Goal: Task Accomplishment & Management: Manage account settings

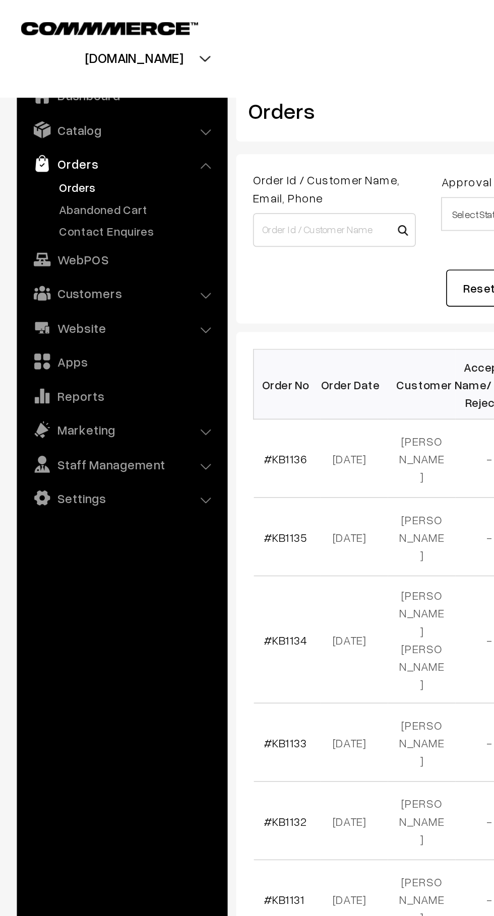
click at [97, 129] on link "Abandoned Cart" at bounding box center [83, 125] width 100 height 11
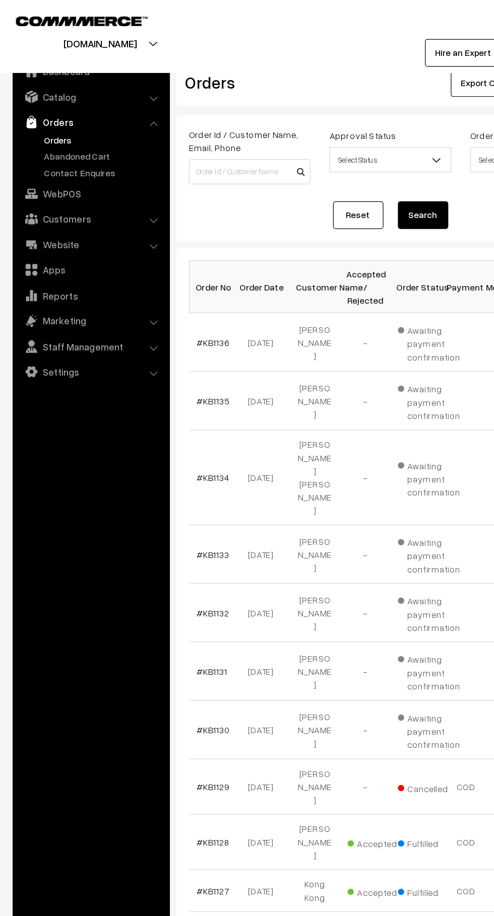
click at [98, 74] on link "Catalog" at bounding box center [73, 78] width 120 height 18
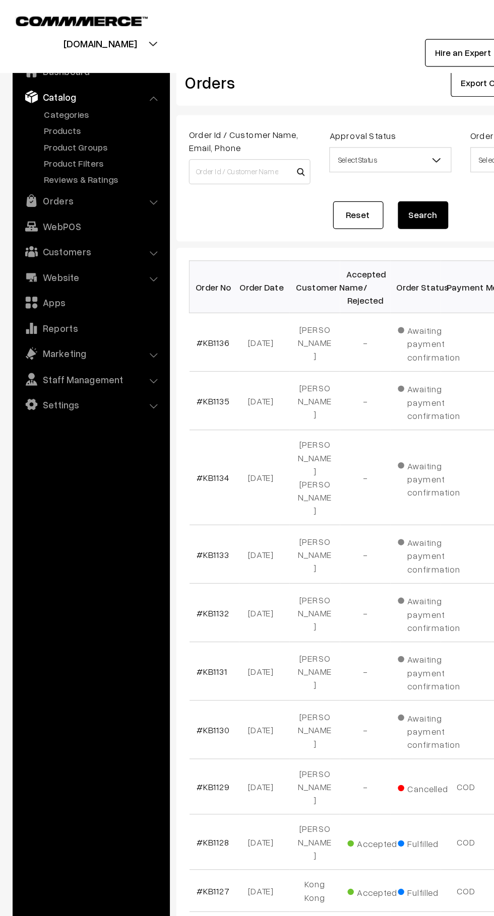
click at [70, 105] on link "Products" at bounding box center [83, 104] width 100 height 11
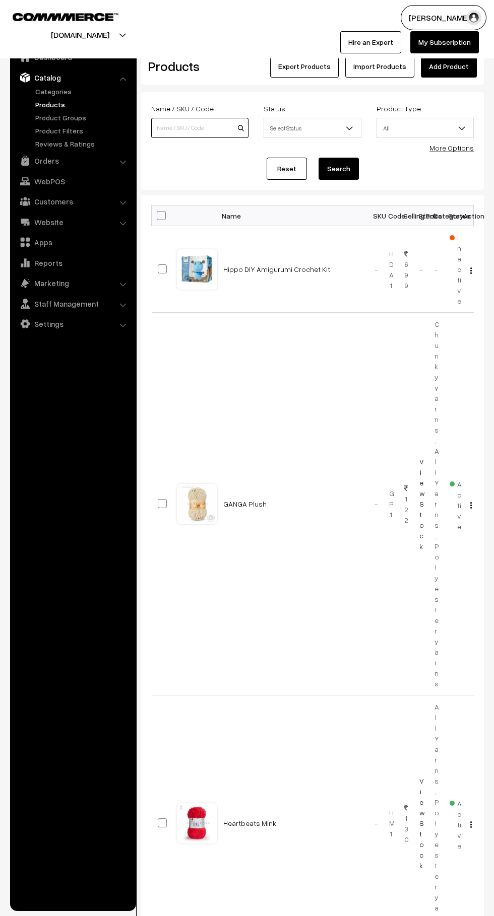
click at [209, 128] on input at bounding box center [199, 128] width 97 height 20
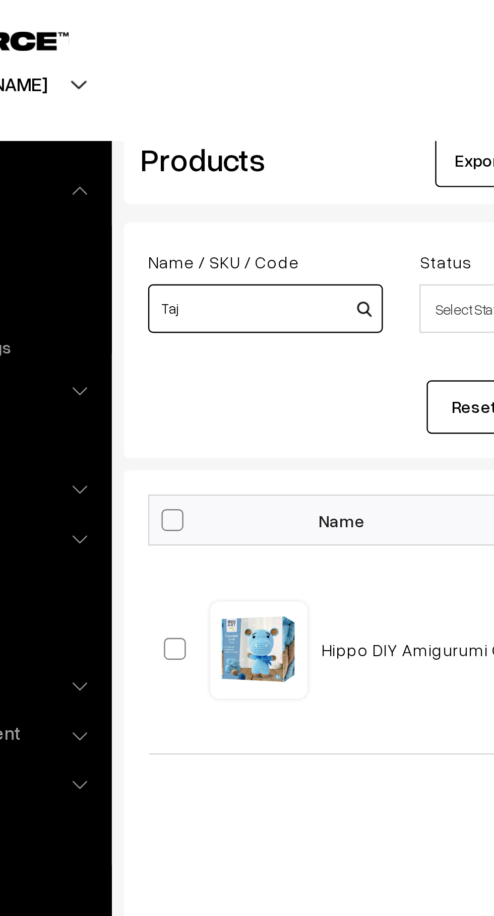
type input "Taj"
click at [318, 158] on button "Search" at bounding box center [338, 169] width 40 height 22
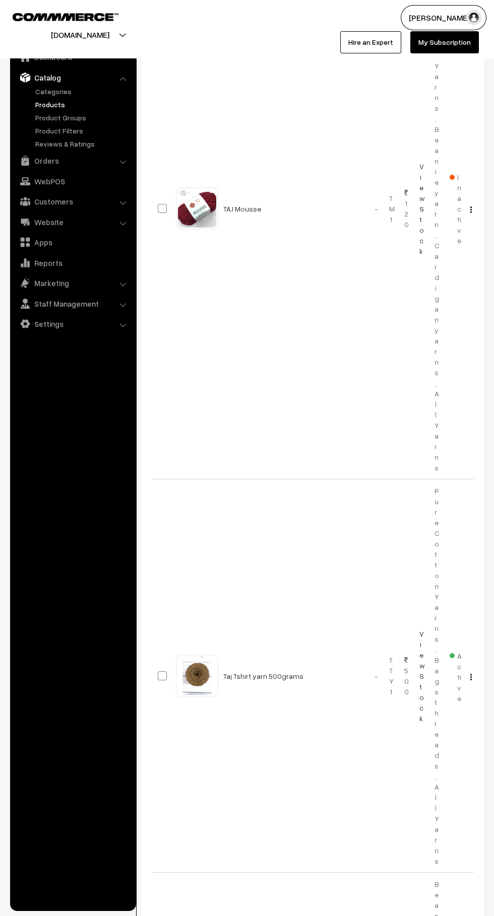
scroll to position [289, 0]
click at [454, 647] on span "Active" at bounding box center [455, 674] width 12 height 55
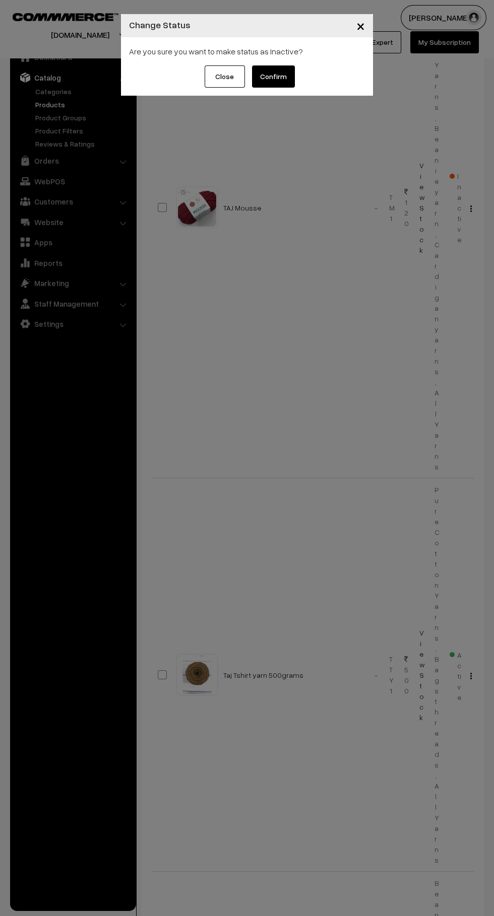
click at [293, 80] on button "Confirm" at bounding box center [273, 76] width 43 height 22
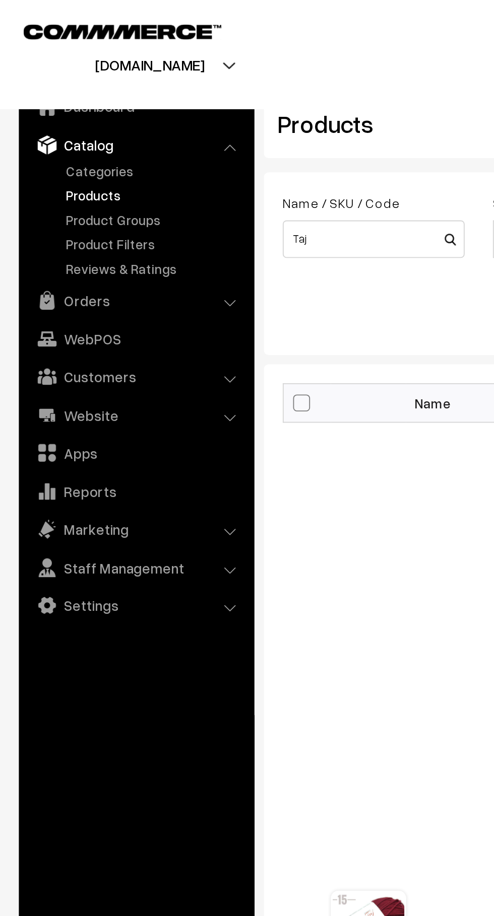
click at [45, 167] on link "Orders" at bounding box center [73, 161] width 120 height 18
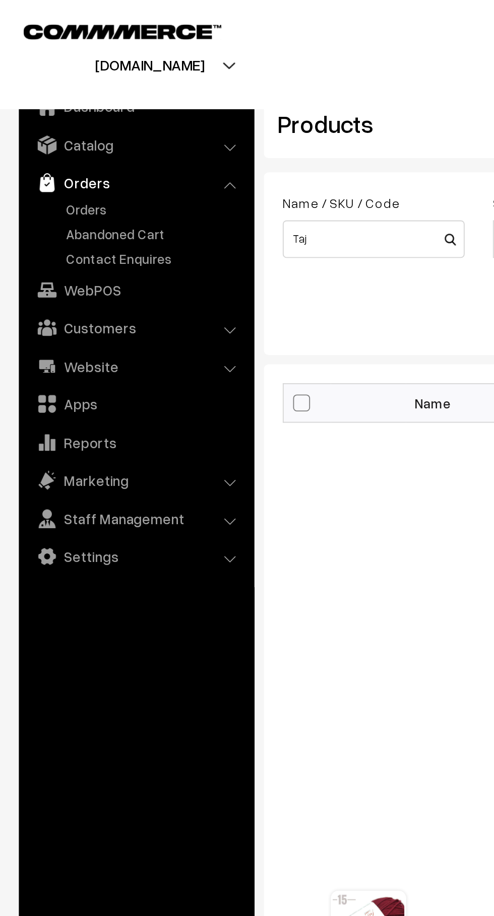
click at [48, 128] on link "Abandoned Cart" at bounding box center [83, 125] width 100 height 11
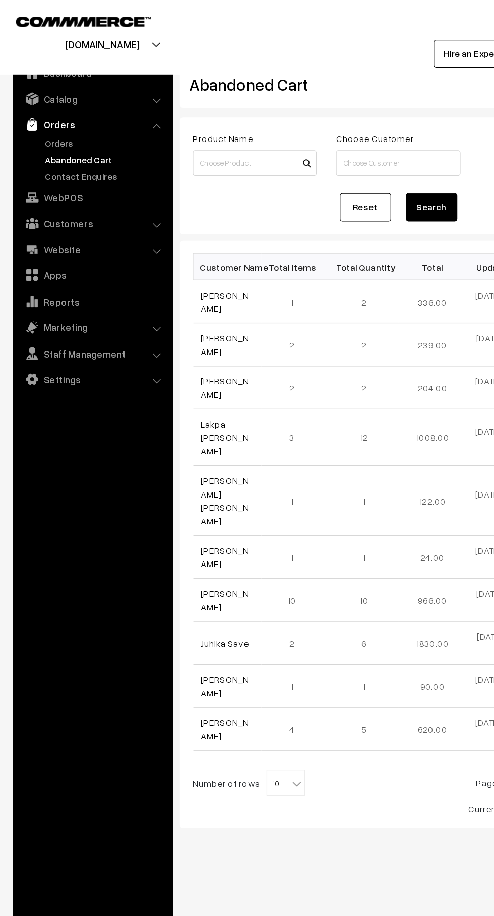
click at [52, 116] on link "Orders" at bounding box center [83, 112] width 100 height 11
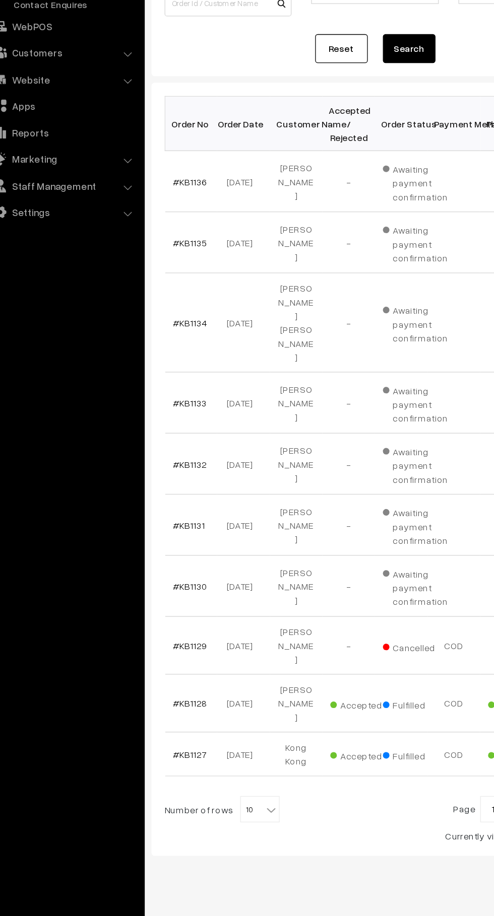
click at [170, 440] on link "#KB1133" at bounding box center [171, 444] width 26 height 9
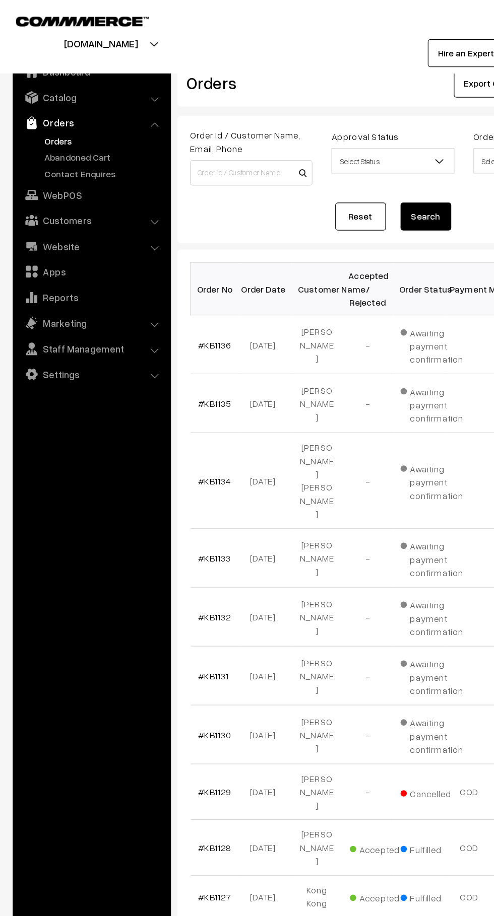
click at [90, 129] on link "Abandoned Cart" at bounding box center [83, 125] width 100 height 11
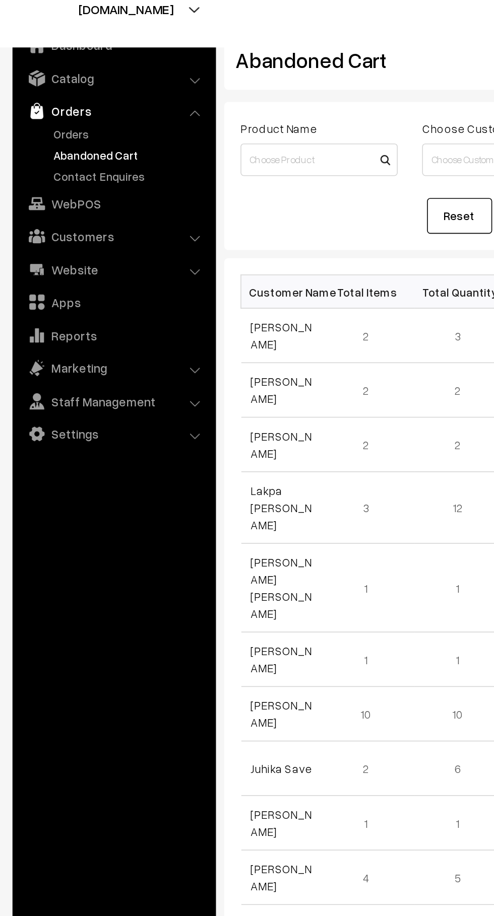
click at [111, 182] on link "Customers" at bounding box center [73, 175] width 120 height 18
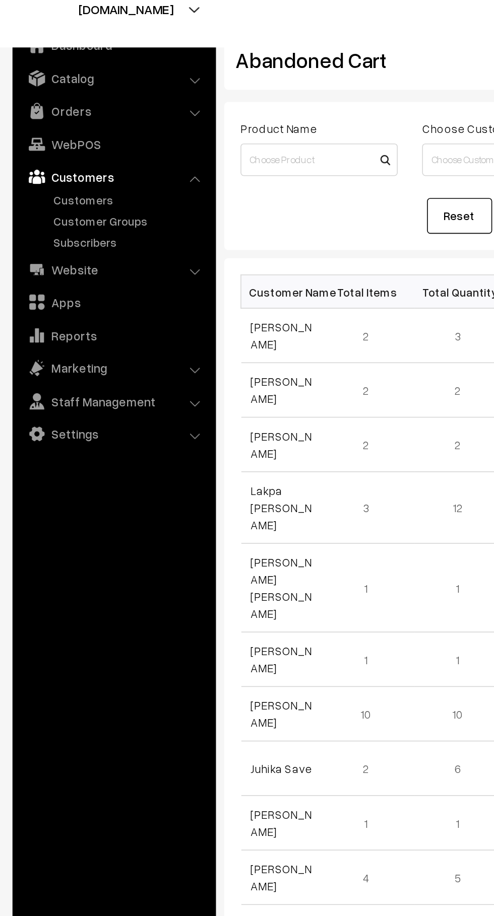
click at [80, 153] on link "Customers" at bounding box center [83, 153] width 100 height 11
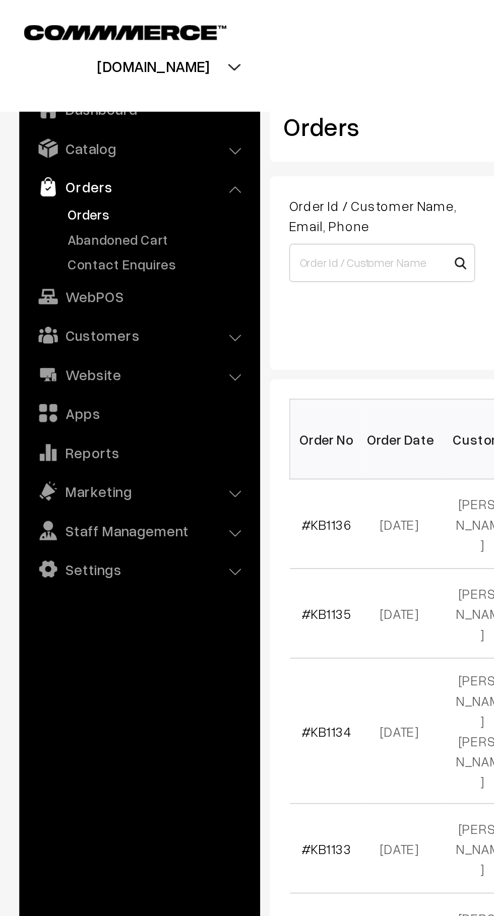
click at [85, 124] on link "Abandoned Cart" at bounding box center [83, 125] width 100 height 11
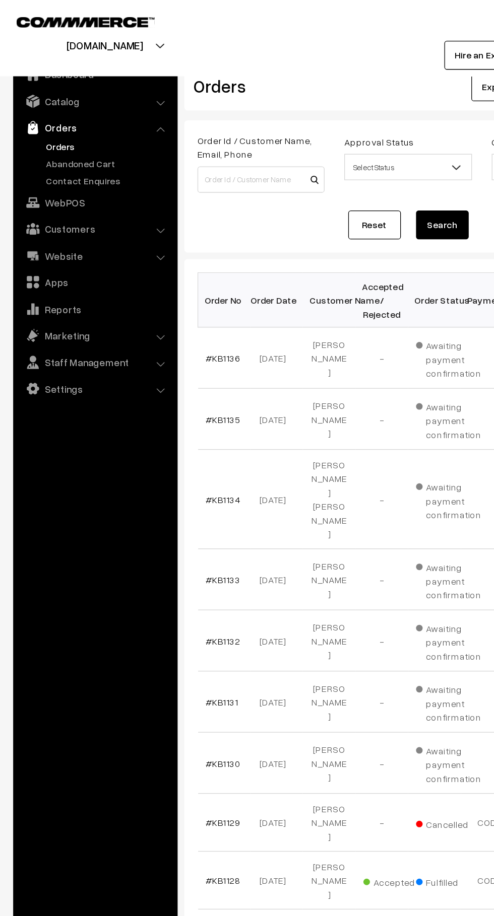
click at [54, 123] on link "Abandoned Cart" at bounding box center [83, 125] width 100 height 11
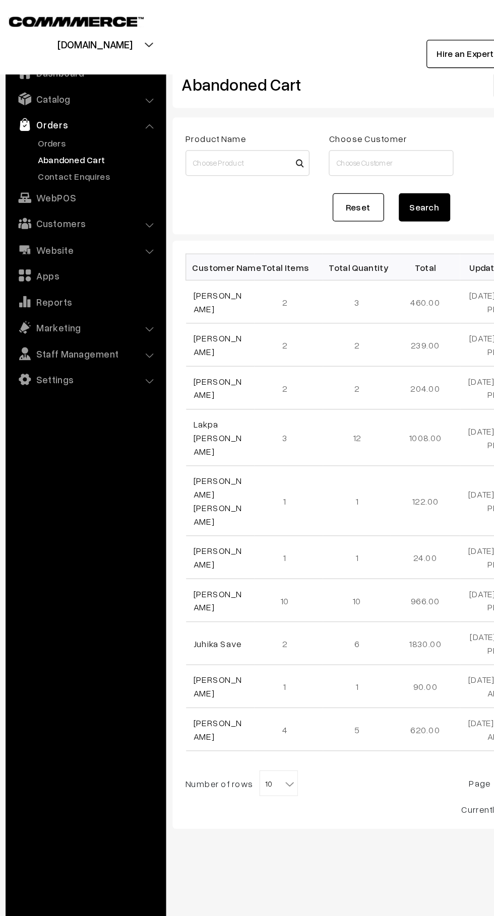
click at [44, 123] on link "Abandoned Cart" at bounding box center [83, 125] width 100 height 11
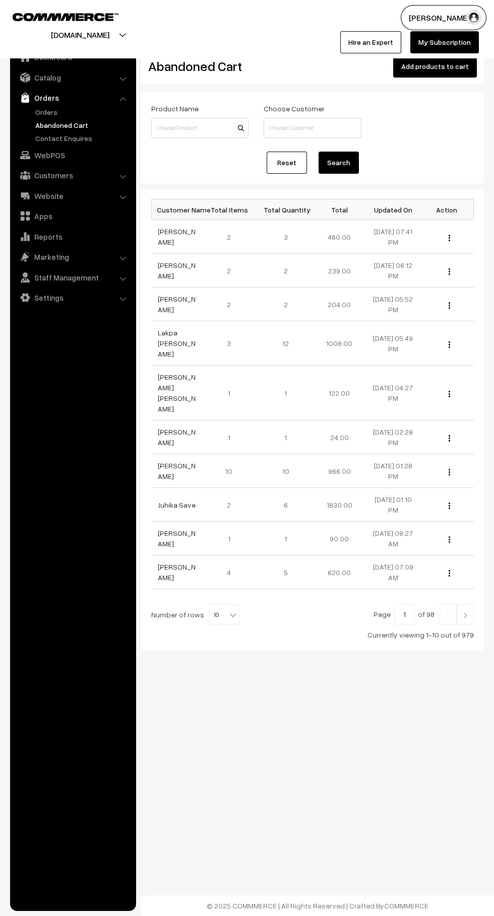
click at [6, 129] on nav "Dashboard Catalog" at bounding box center [68, 498] width 136 height 916
click at [44, 112] on link "Orders" at bounding box center [83, 112] width 100 height 11
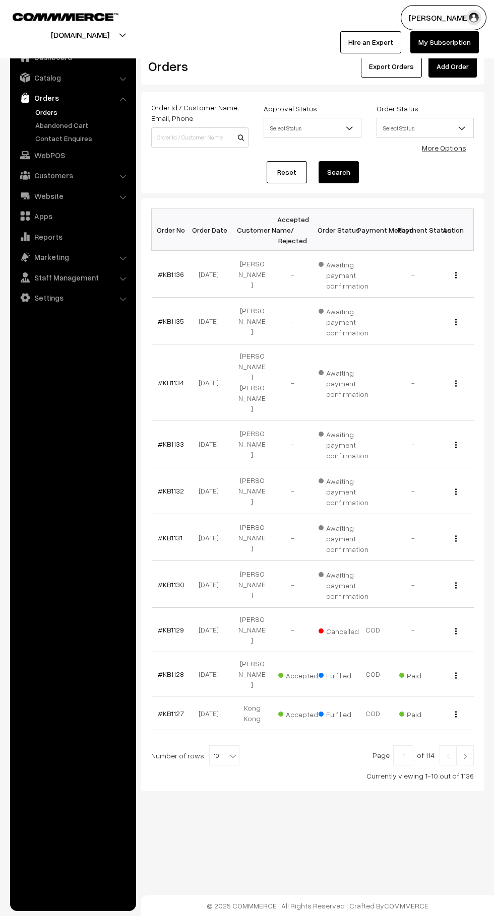
click at [89, 125] on link "Abandoned Cart" at bounding box center [83, 125] width 100 height 11
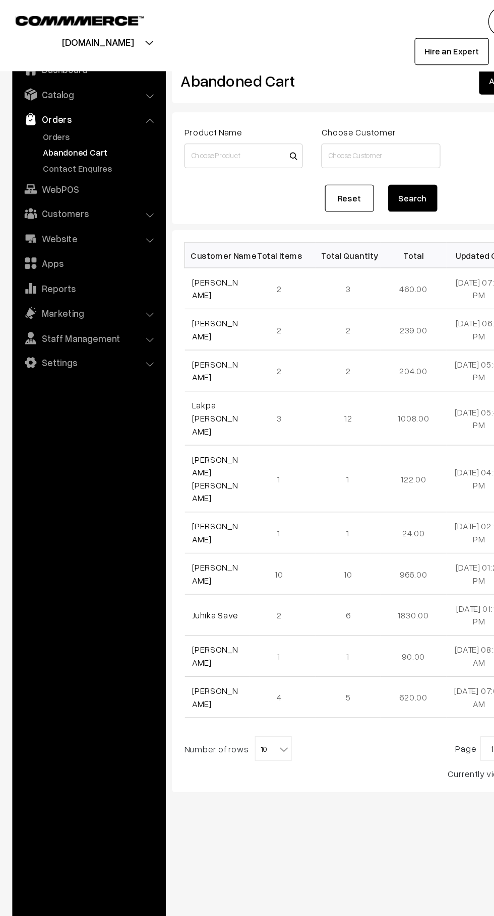
click at [94, 80] on link "Catalog" at bounding box center [73, 78] width 120 height 18
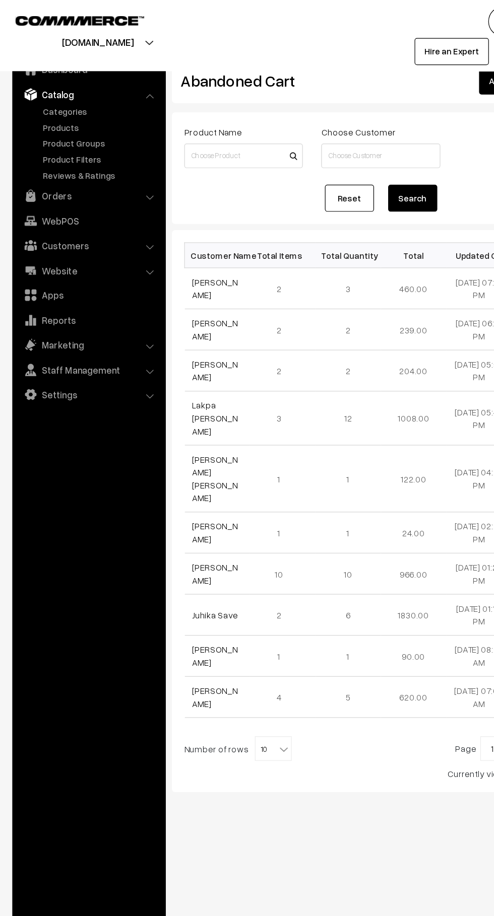
click at [71, 105] on link "Products" at bounding box center [83, 104] width 100 height 11
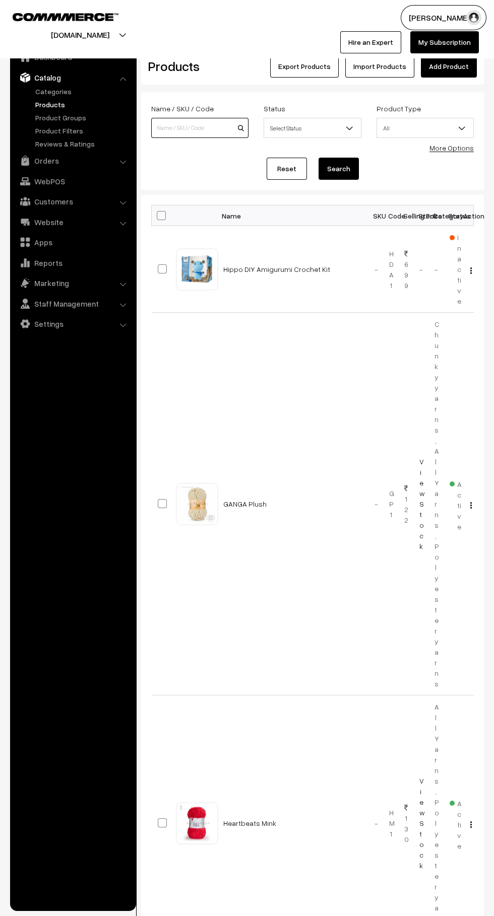
click at [206, 128] on input at bounding box center [199, 128] width 97 height 20
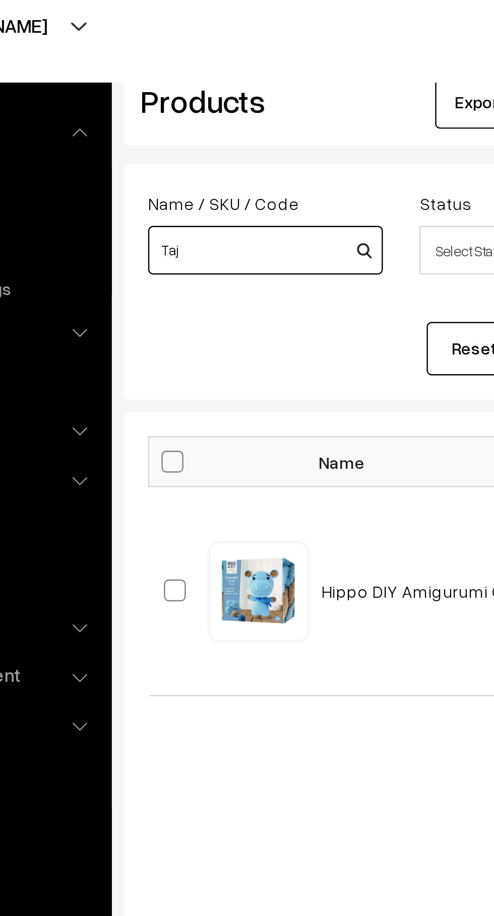
type input "Taj"
click at [318, 158] on button "Search" at bounding box center [338, 169] width 40 height 22
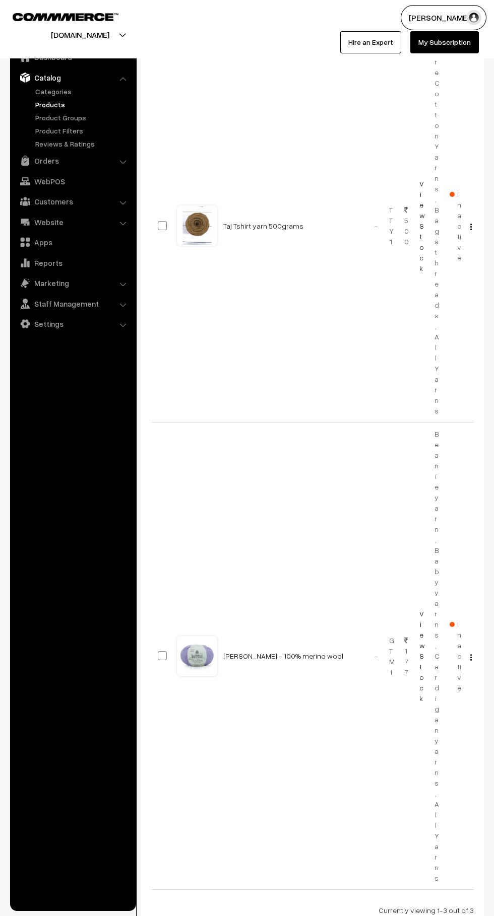
scroll to position [771, 0]
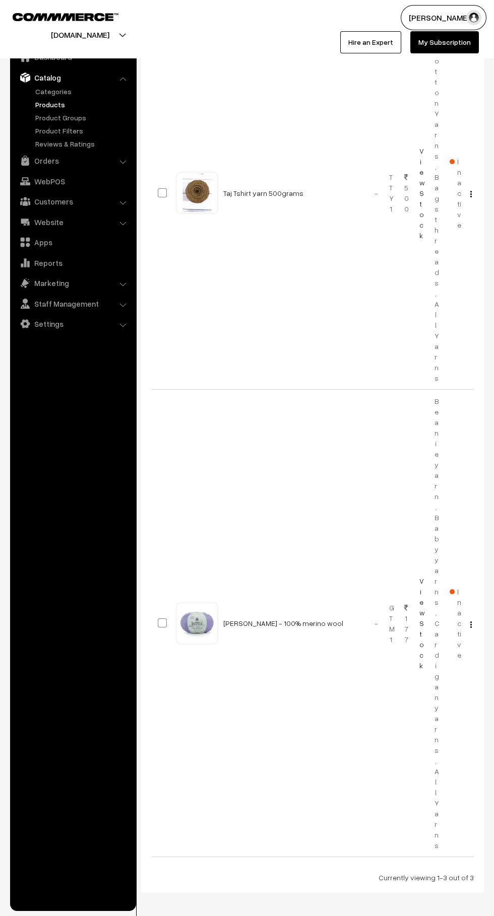
click at [471, 191] on img "button" at bounding box center [471, 194] width 2 height 7
click at [467, 124] on td "View Edit Delete" at bounding box center [465, 192] width 15 height 393
click at [453, 156] on span "Inactive" at bounding box center [455, 193] width 12 height 74
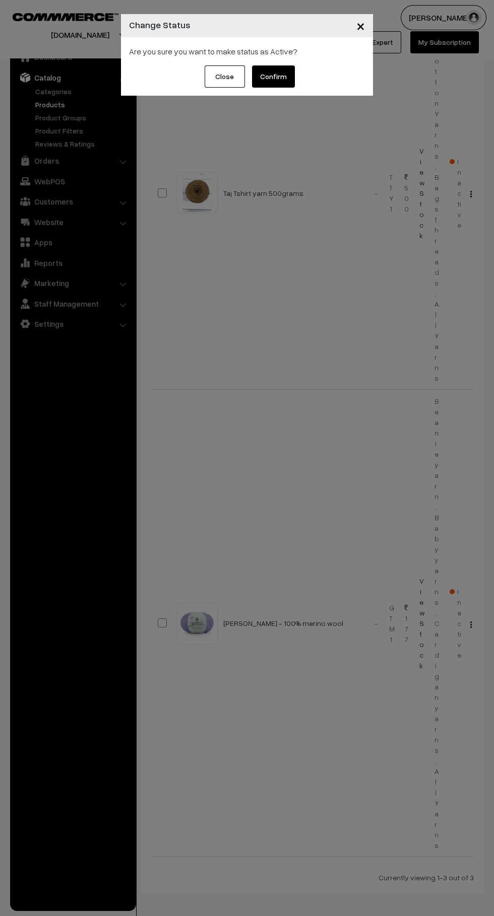
click at [286, 77] on button "Confirm" at bounding box center [273, 76] width 43 height 22
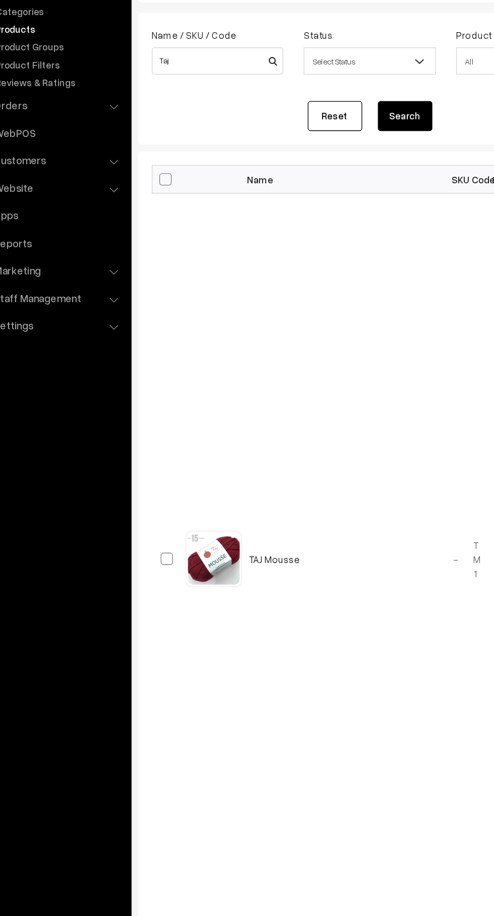
click at [124, 161] on li "Orders Orders" at bounding box center [73, 161] width 121 height 18
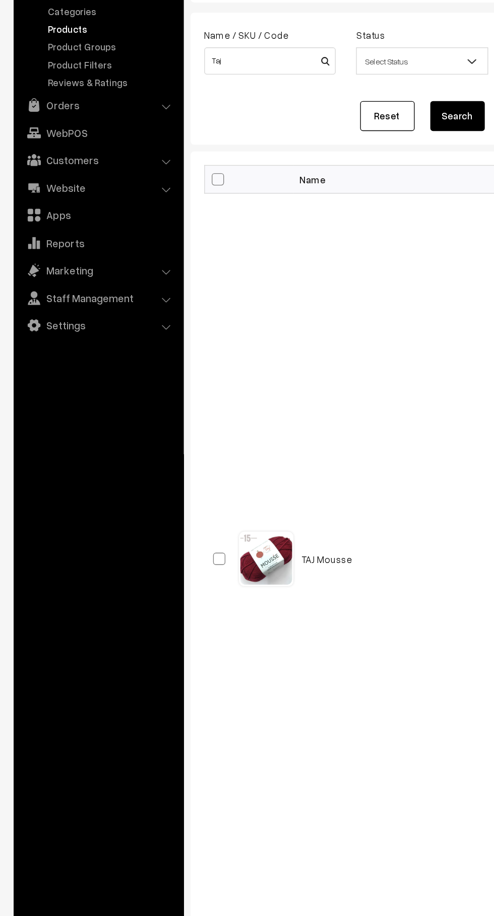
click at [64, 165] on link "Orders" at bounding box center [73, 161] width 120 height 18
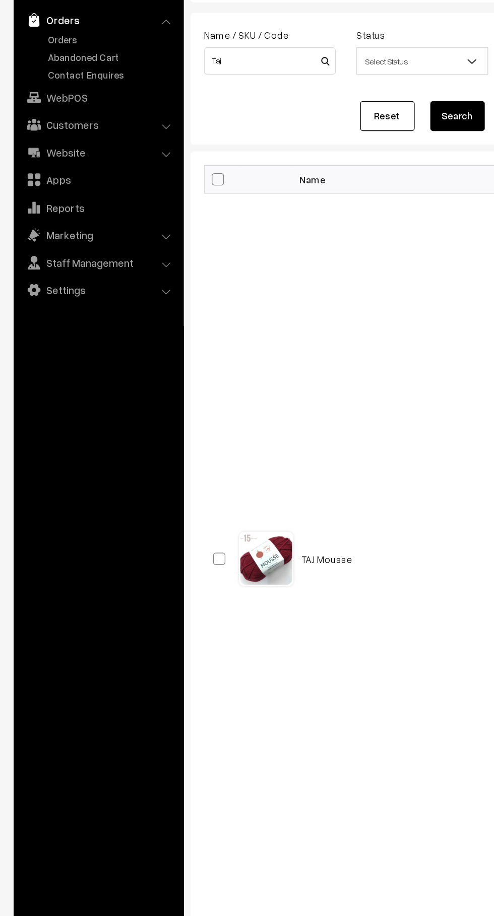
click at [80, 127] on link "Abandoned Cart" at bounding box center [83, 125] width 100 height 11
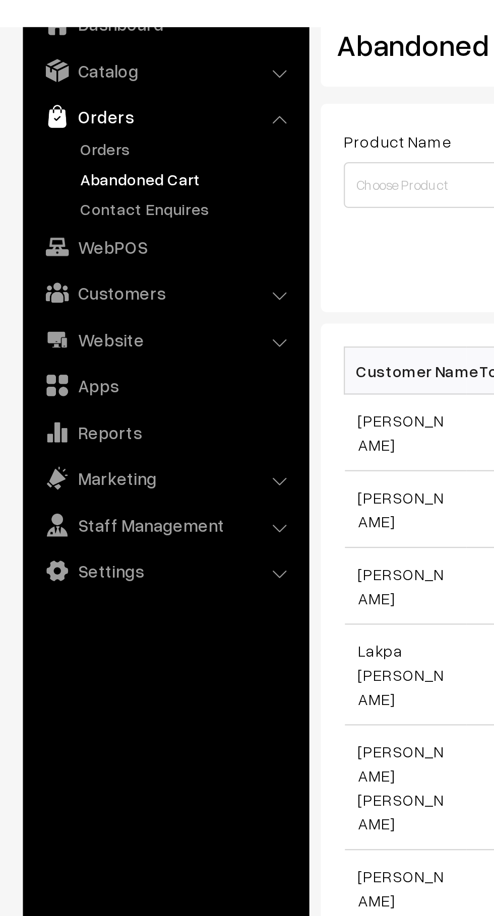
click at [54, 108] on link "Orders" at bounding box center [83, 112] width 100 height 11
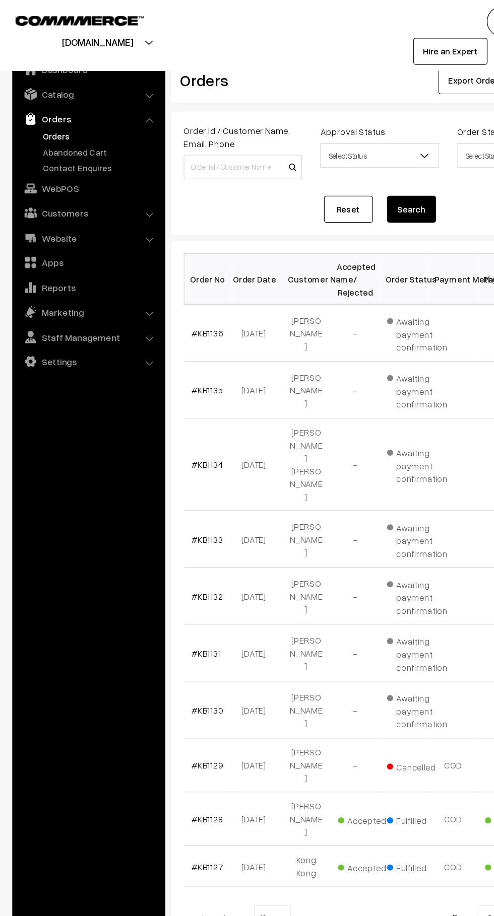
click at [85, 129] on link "Abandoned Cart" at bounding box center [83, 125] width 100 height 11
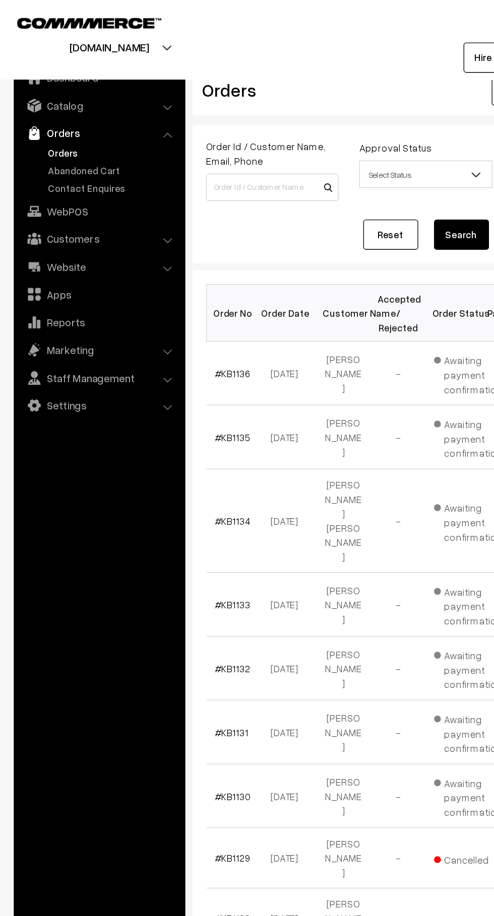
click at [37, 138] on link "Contact Enquires" at bounding box center [83, 138] width 100 height 11
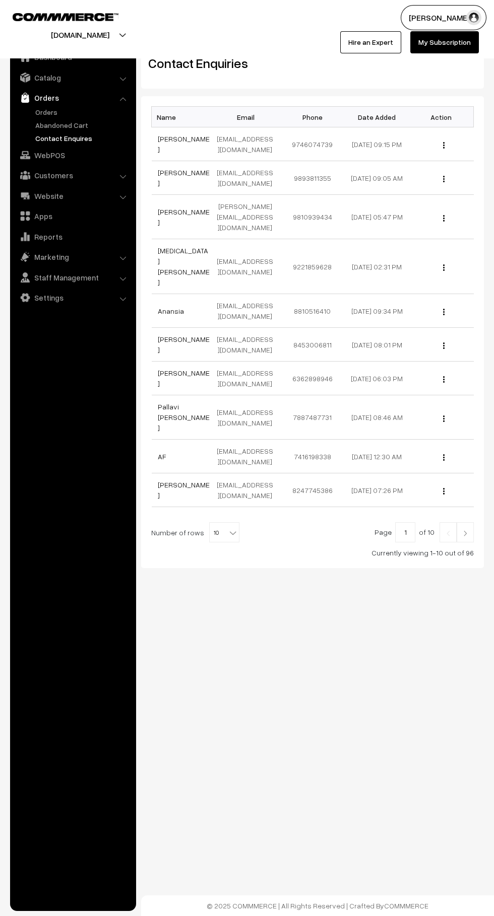
click at [35, 133] on link "Contact Enquires" at bounding box center [83, 138] width 100 height 11
click at [34, 124] on link "Abandoned Cart" at bounding box center [83, 125] width 100 height 11
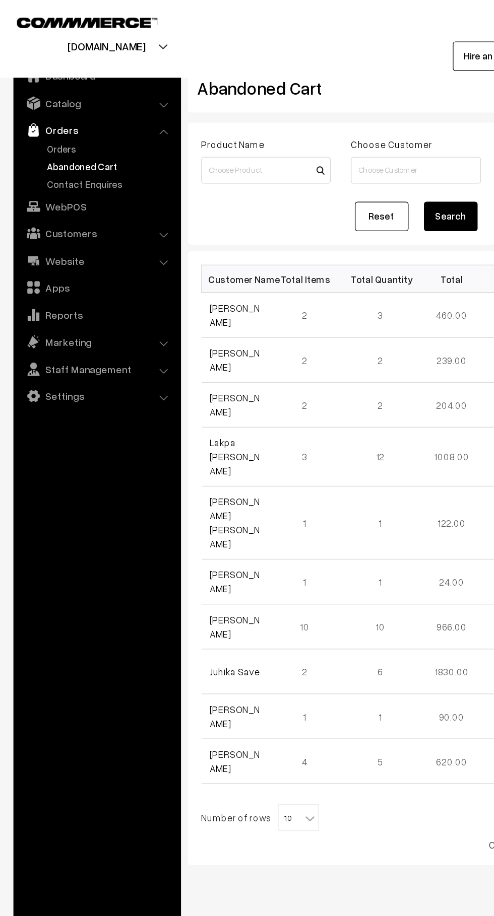
click at [35, 112] on link "Orders" at bounding box center [83, 112] width 100 height 11
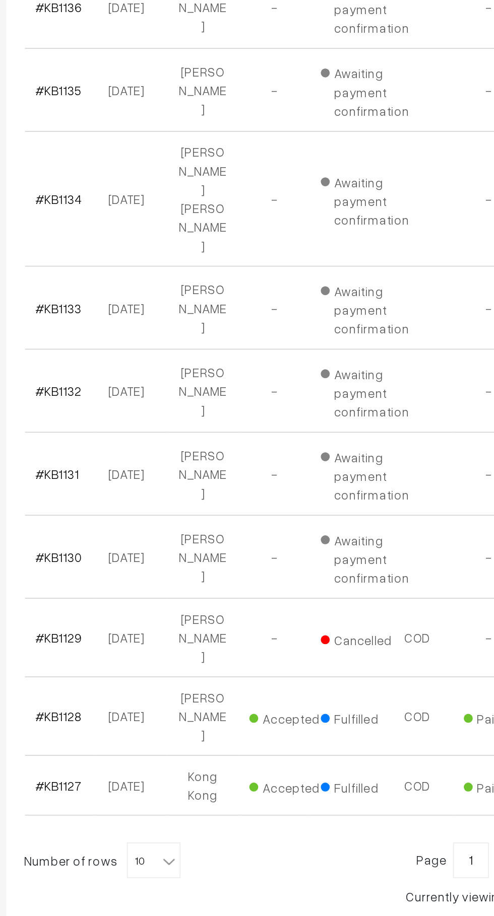
click at [159, 440] on link "#KB1133" at bounding box center [171, 444] width 26 height 9
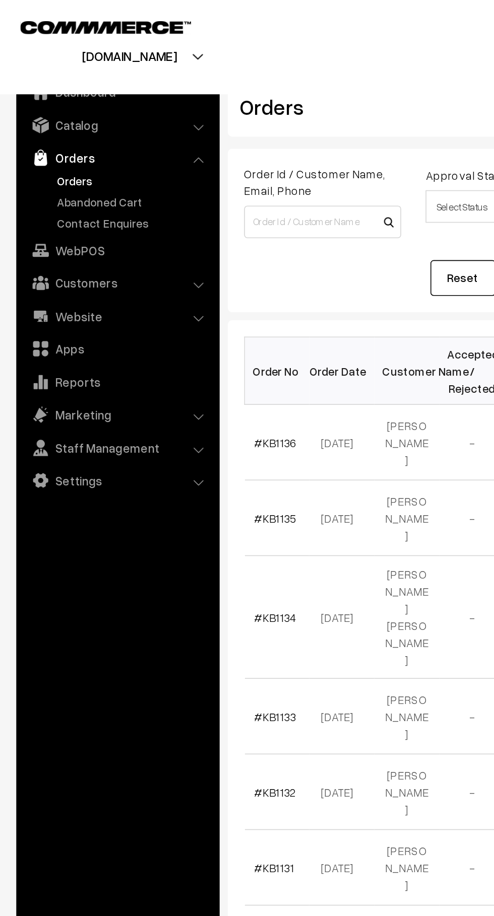
click at [87, 125] on link "Abandoned Cart" at bounding box center [83, 125] width 100 height 11
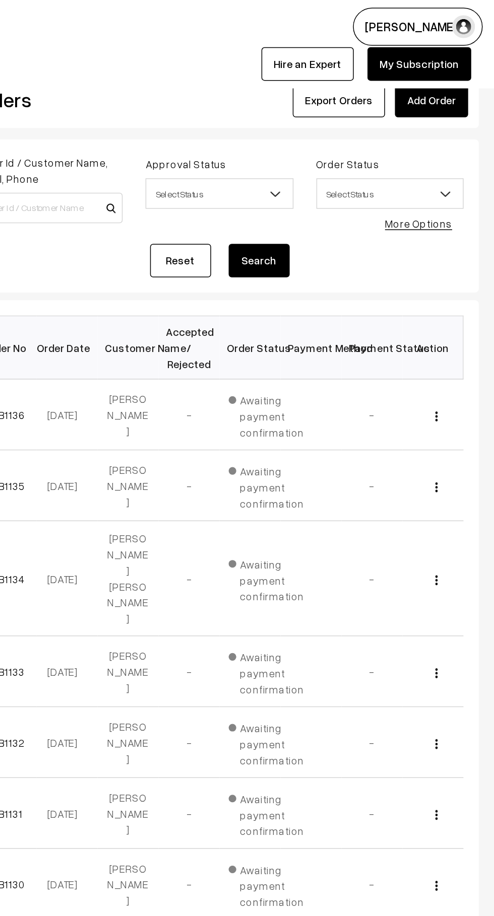
click at [467, 371] on td "View" at bounding box center [453, 383] width 40 height 76
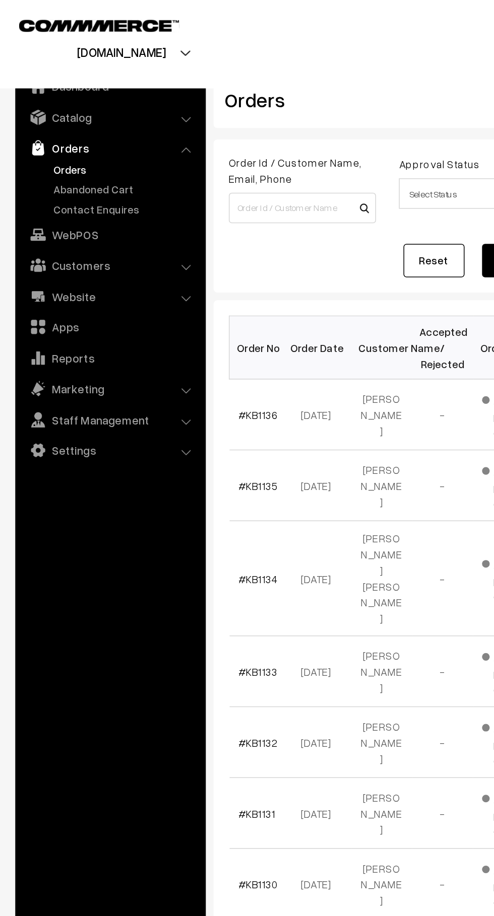
click at [82, 125] on link "Abandoned Cart" at bounding box center [83, 125] width 100 height 11
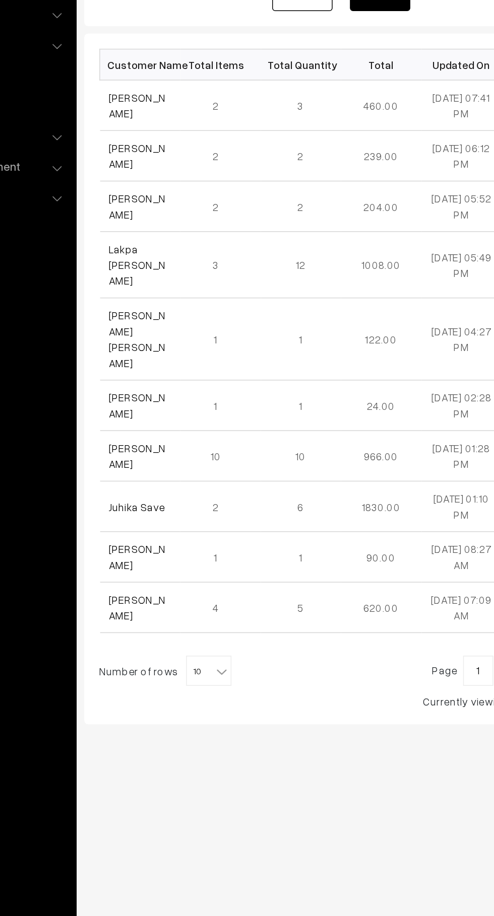
click at [187, 501] on link "Juhika Save" at bounding box center [177, 505] width 38 height 9
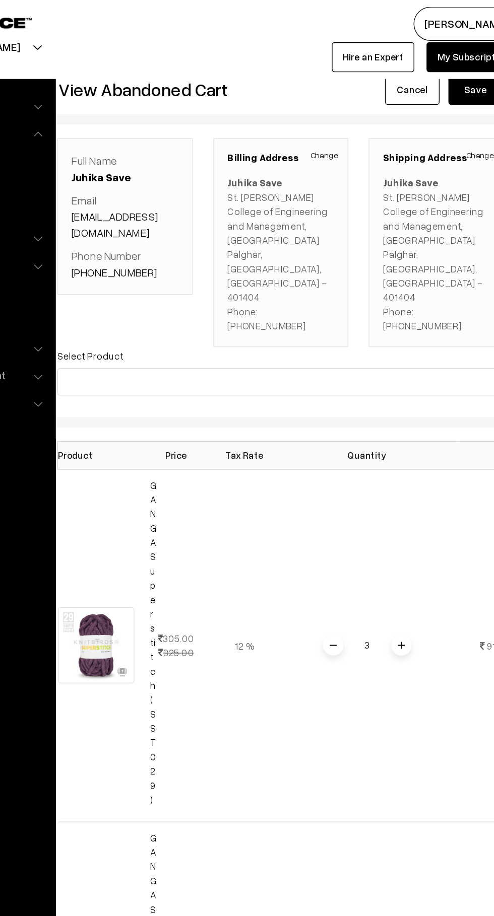
scroll to position [0, 4]
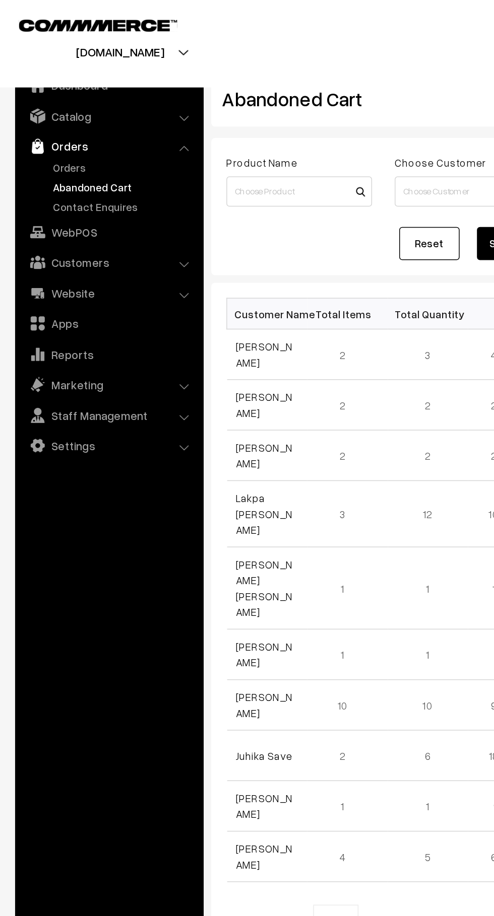
click at [58, 113] on link "Orders" at bounding box center [83, 112] width 100 height 11
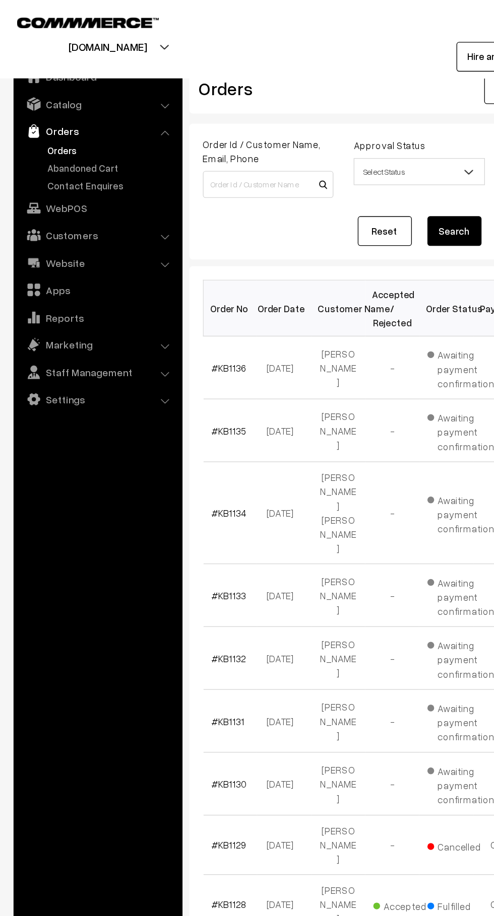
click at [78, 126] on link "Abandoned Cart" at bounding box center [83, 125] width 100 height 11
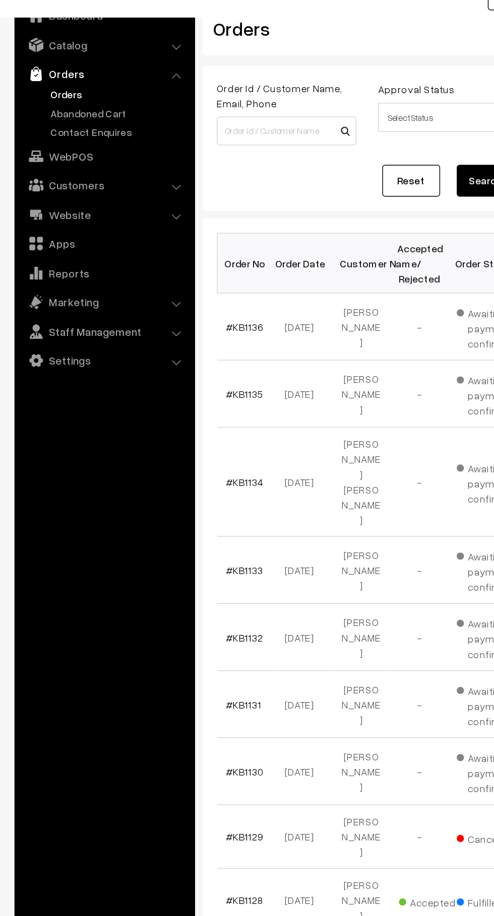
click at [94, 125] on link "Abandoned Cart" at bounding box center [83, 125] width 100 height 11
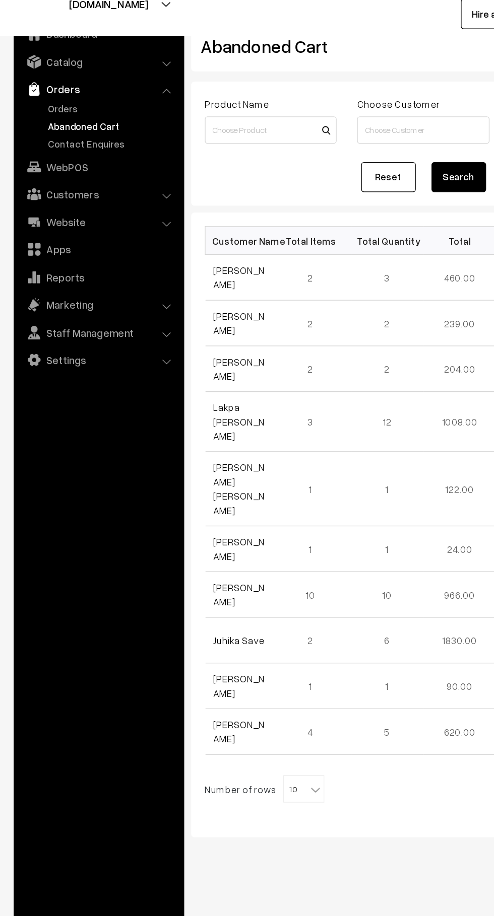
click at [52, 111] on link "Orders" at bounding box center [83, 112] width 100 height 11
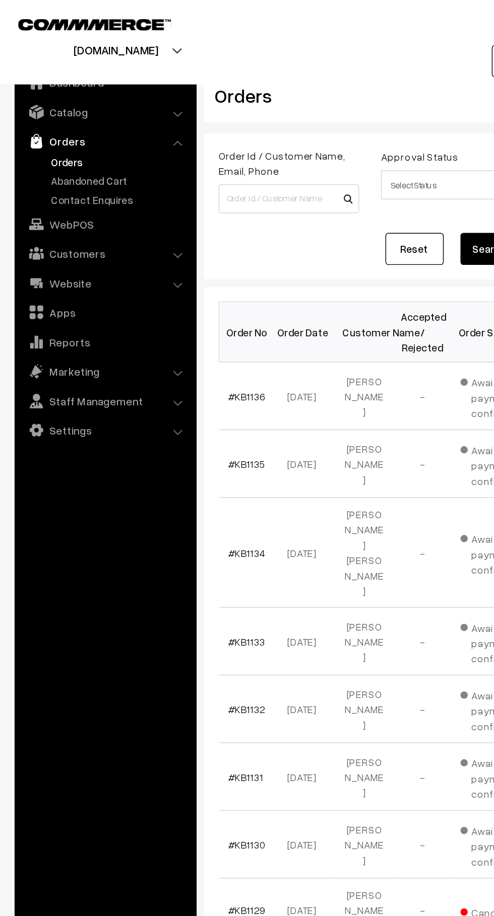
click at [103, 107] on link "Orders" at bounding box center [83, 112] width 100 height 11
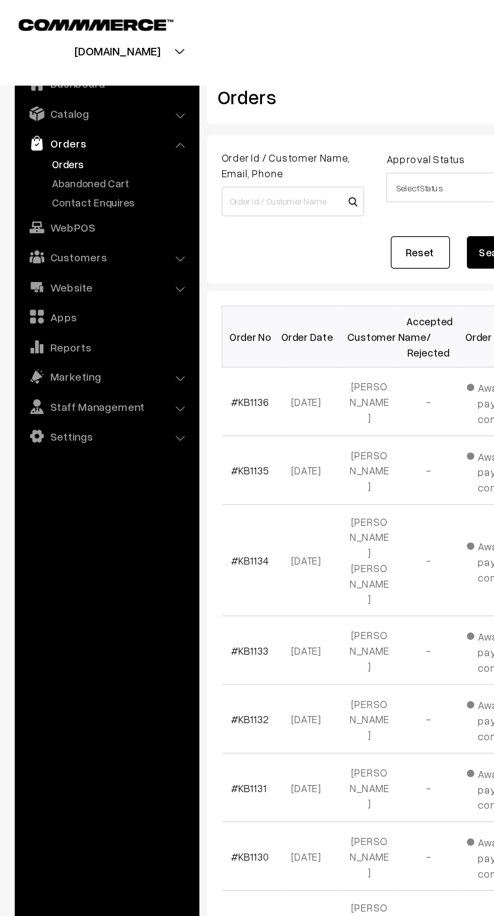
click at [36, 125] on link "Abandoned Cart" at bounding box center [83, 125] width 100 height 11
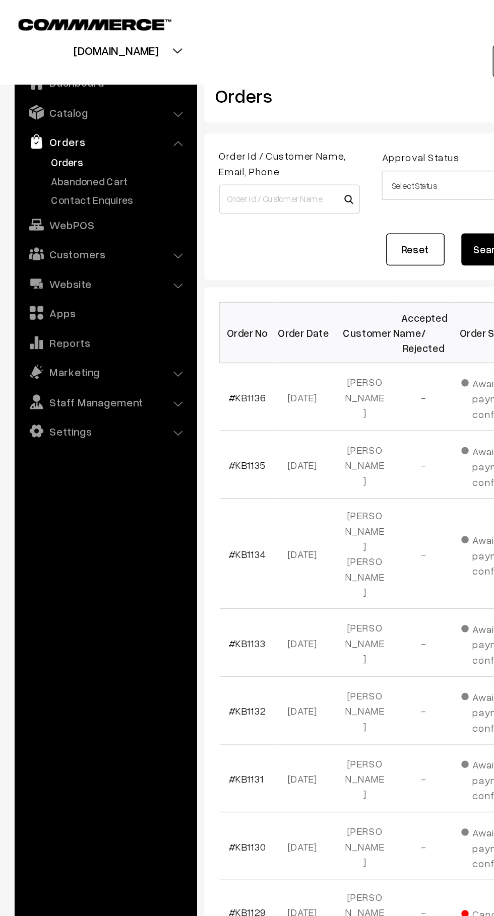
click at [88, 124] on link "Abandoned Cart" at bounding box center [83, 125] width 100 height 11
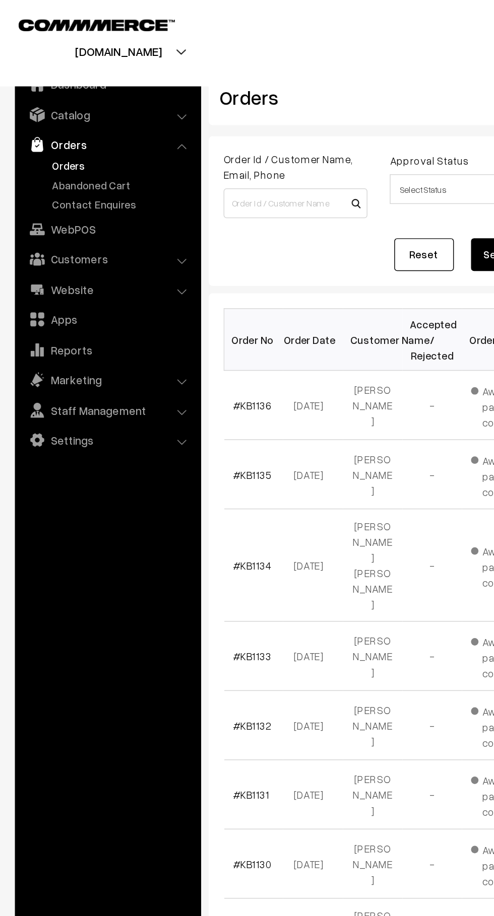
click at [93, 124] on link "Abandoned Cart" at bounding box center [83, 125] width 100 height 11
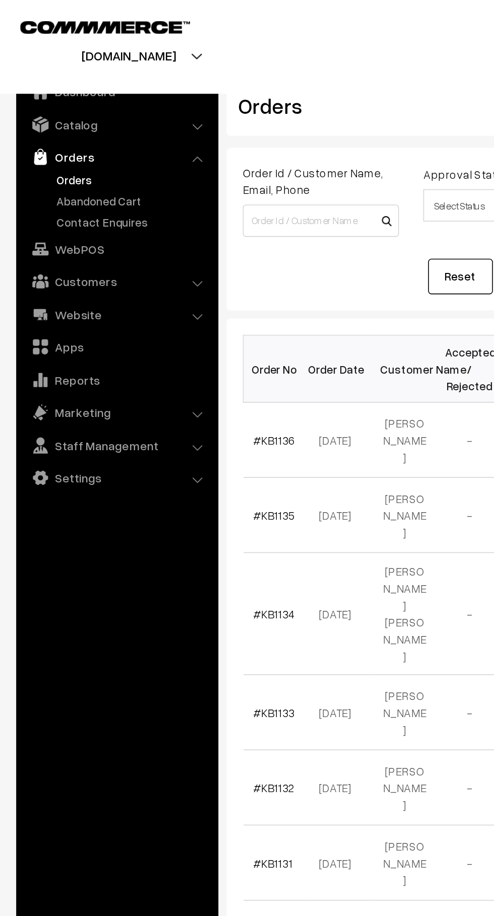
click at [92, 122] on link "Abandoned Cart" at bounding box center [83, 125] width 100 height 11
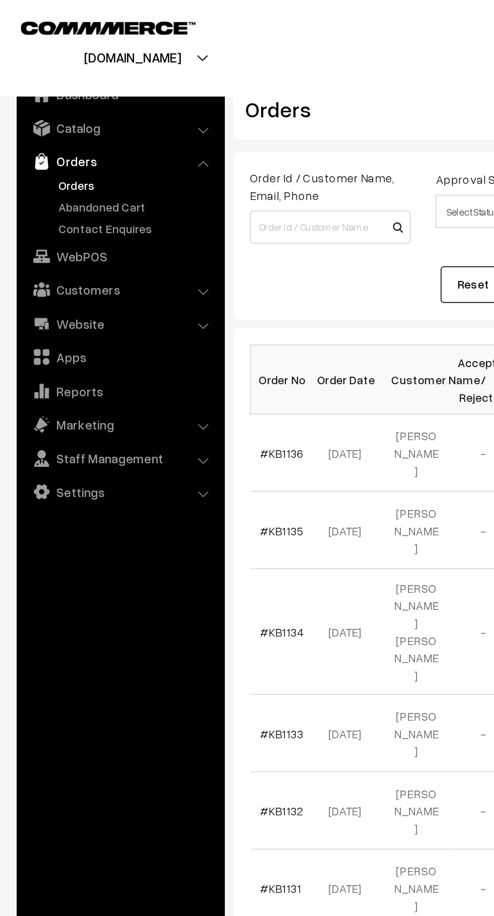
click at [96, 125] on link "Abandoned Cart" at bounding box center [83, 125] width 100 height 11
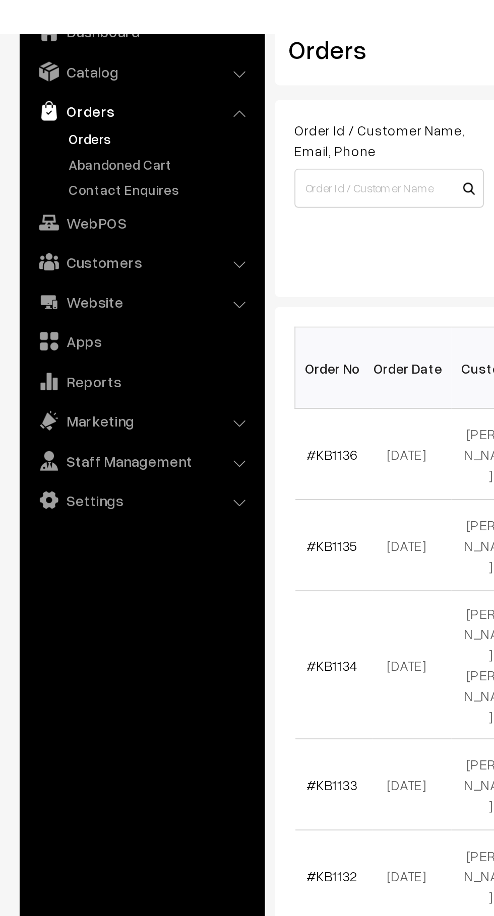
click at [83, 125] on link "Abandoned Cart" at bounding box center [83, 125] width 100 height 11
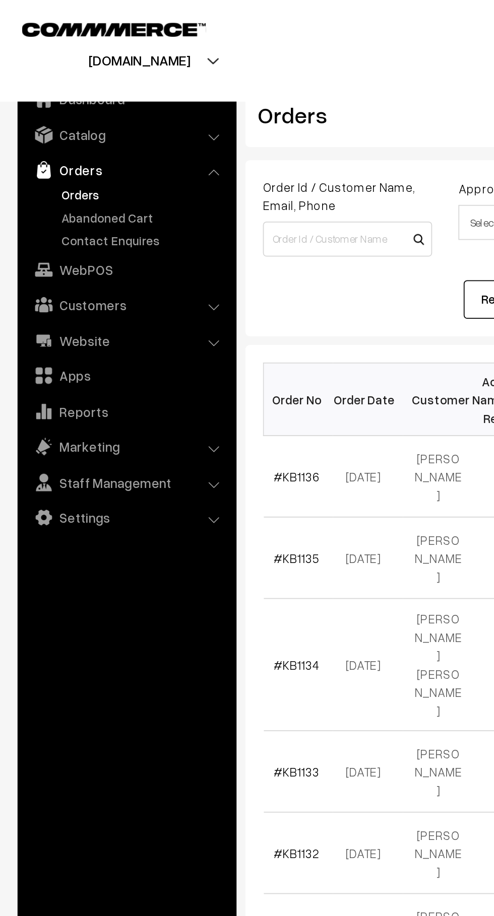
click at [86, 125] on link "Abandoned Cart" at bounding box center [83, 125] width 100 height 11
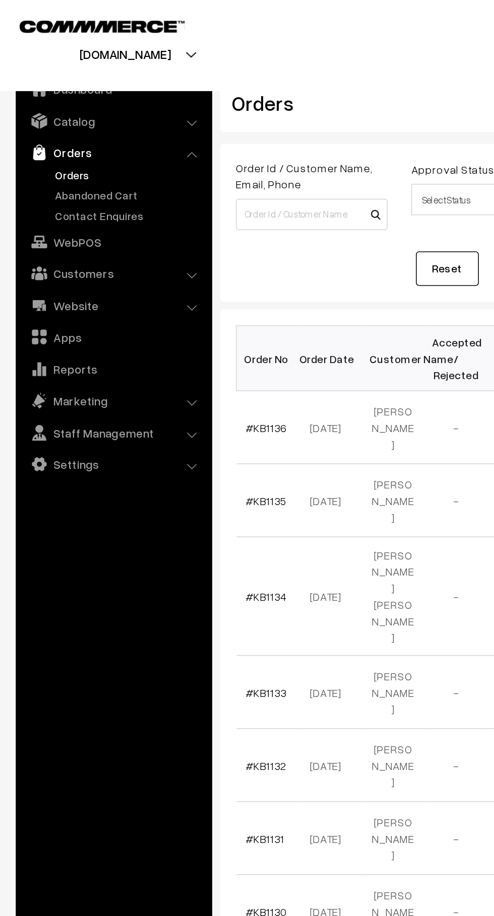
click at [89, 124] on link "Abandoned Cart" at bounding box center [83, 125] width 100 height 11
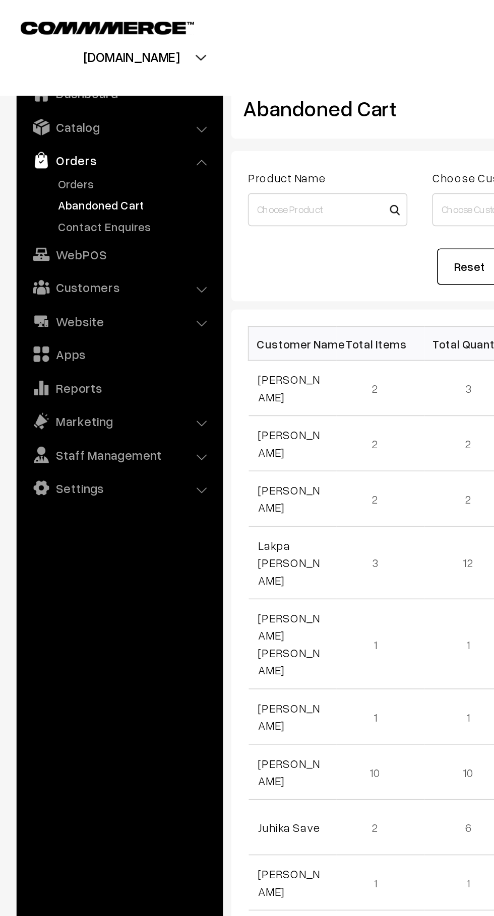
click at [53, 113] on link "Orders" at bounding box center [83, 112] width 100 height 11
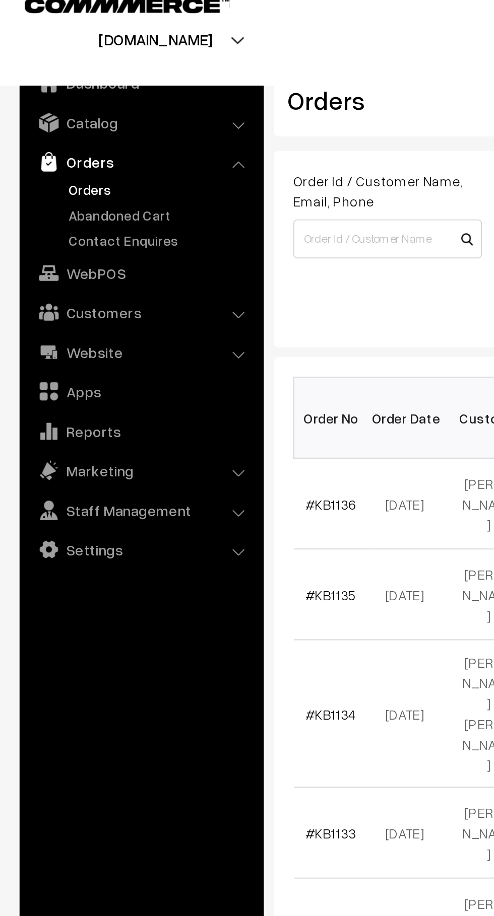
click at [88, 127] on link "Abandoned Cart" at bounding box center [83, 125] width 100 height 11
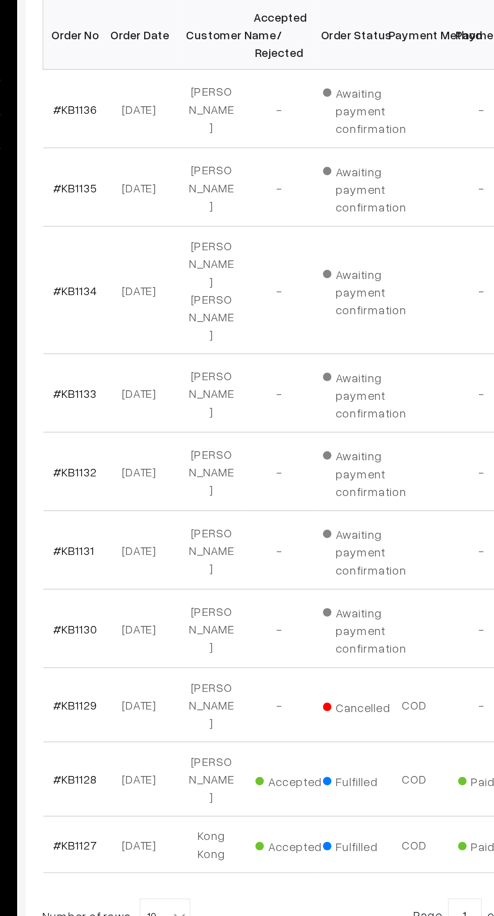
click at [158, 378] on link "#KB1134" at bounding box center [171, 382] width 26 height 9
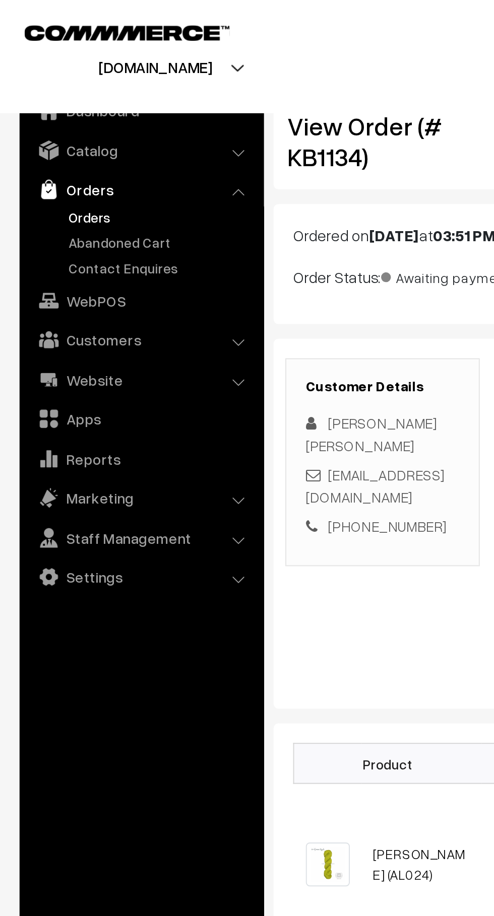
click at [34, 123] on link "Abandoned Cart" at bounding box center [83, 125] width 100 height 11
click at [35, 122] on link "Abandoned Cart" at bounding box center [83, 125] width 100 height 11
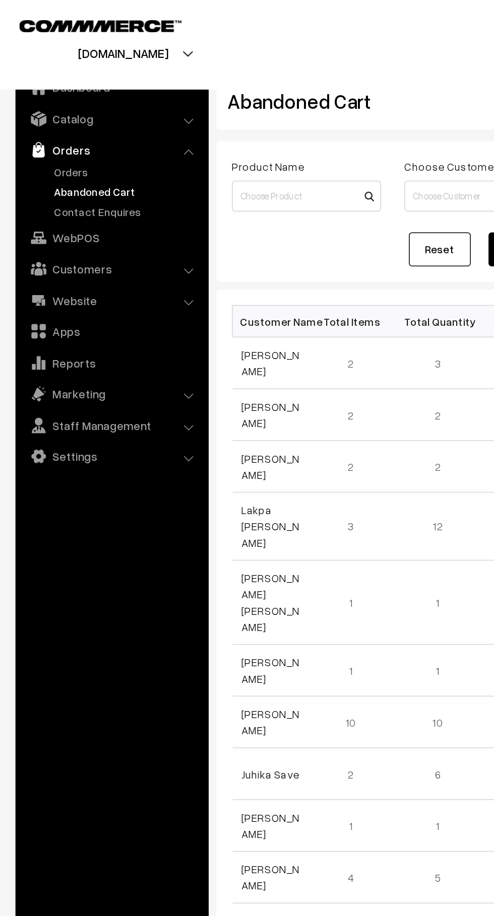
click at [33, 112] on link "Orders" at bounding box center [83, 112] width 100 height 11
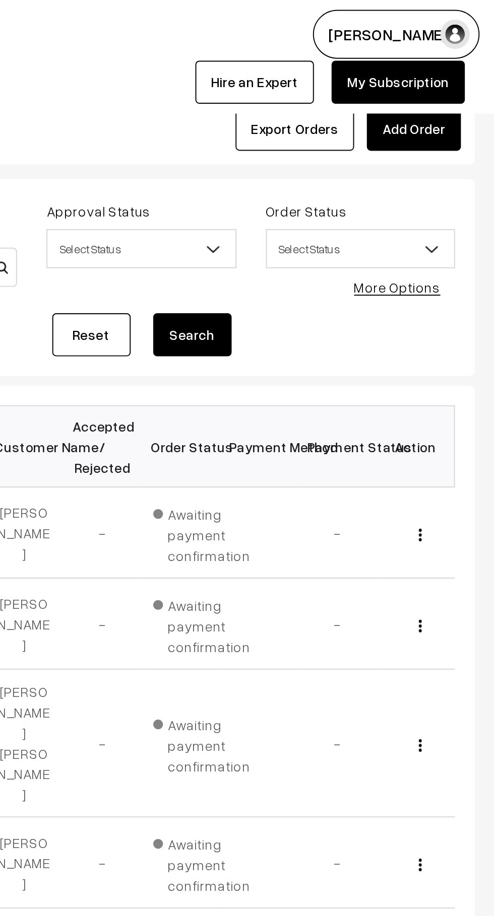
click at [444, 73] on link "Add Order" at bounding box center [452, 66] width 48 height 22
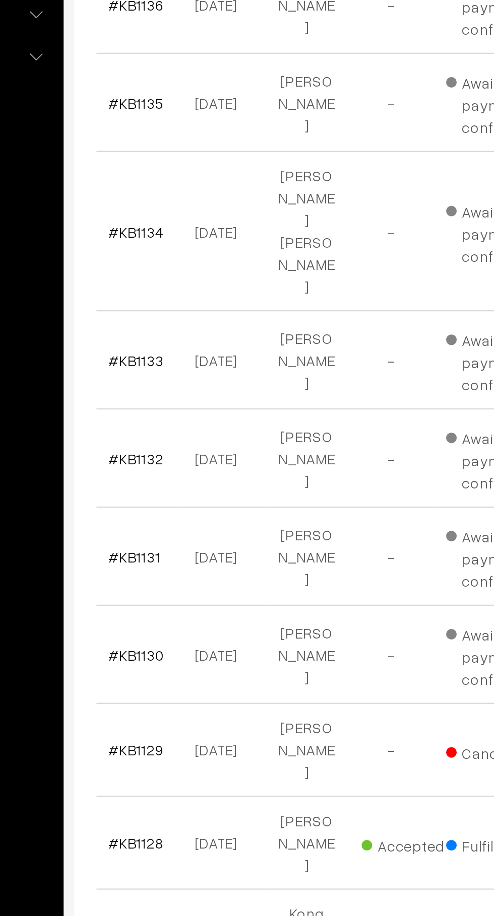
click at [163, 378] on link "#KB1134" at bounding box center [171, 382] width 26 height 9
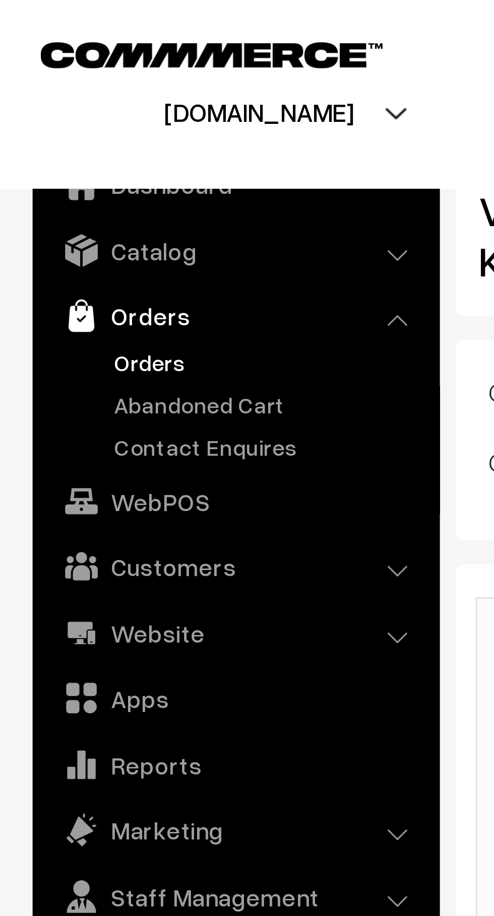
click at [57, 120] on link "Abandoned Cart" at bounding box center [83, 125] width 100 height 11
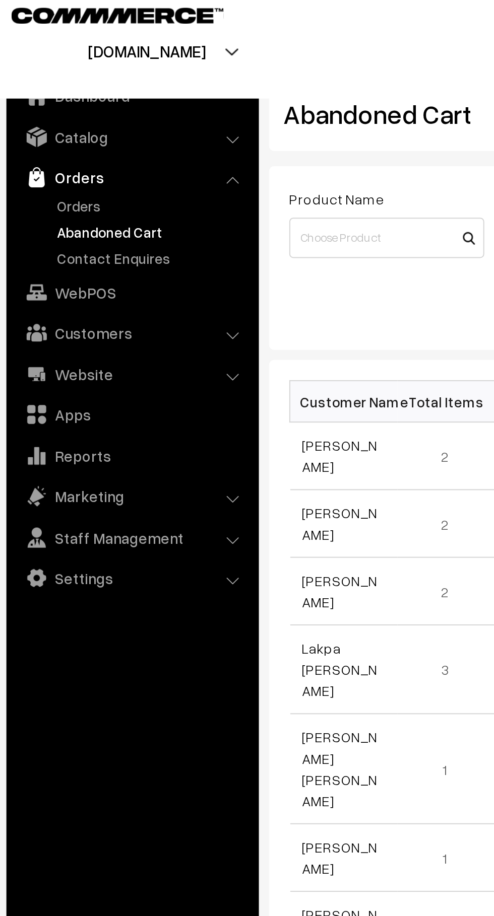
click at [53, 112] on link "Orders" at bounding box center [83, 112] width 100 height 11
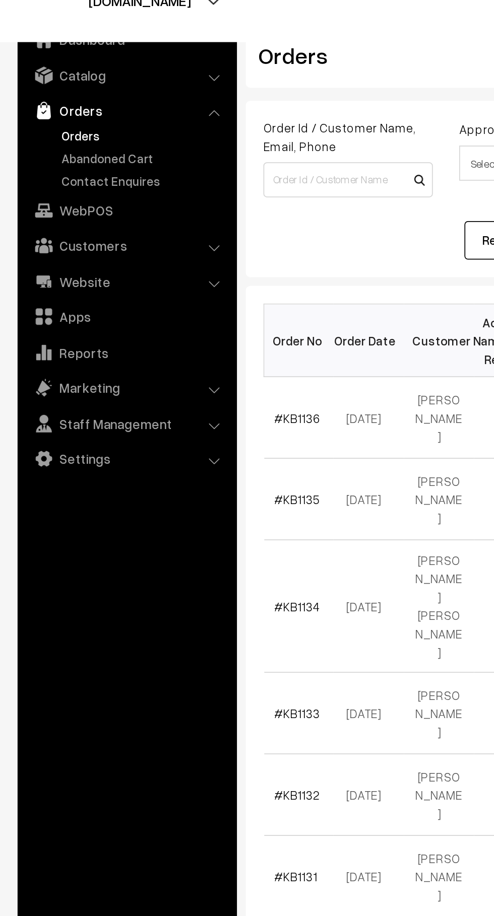
click at [60, 223] on link "Apps" at bounding box center [73, 216] width 120 height 18
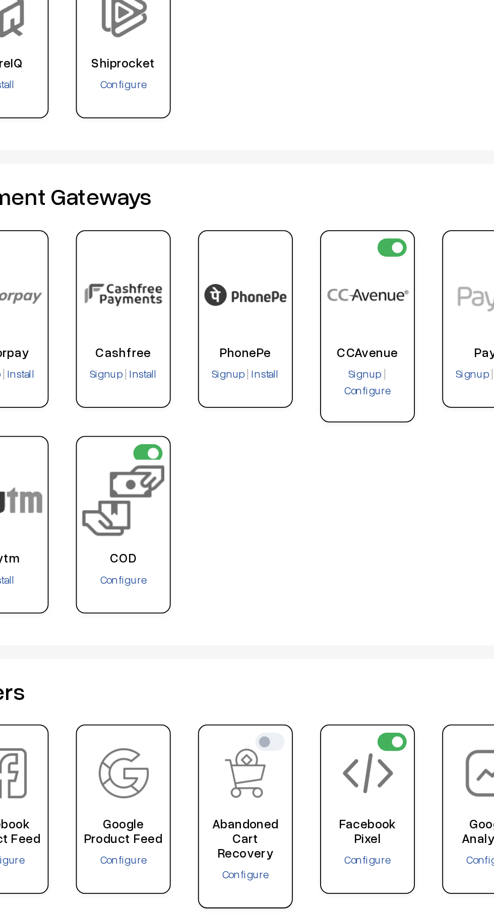
click at [396, 272] on input "checkbox" at bounding box center [393, 272] width 16 height 10
checkbox input "false"
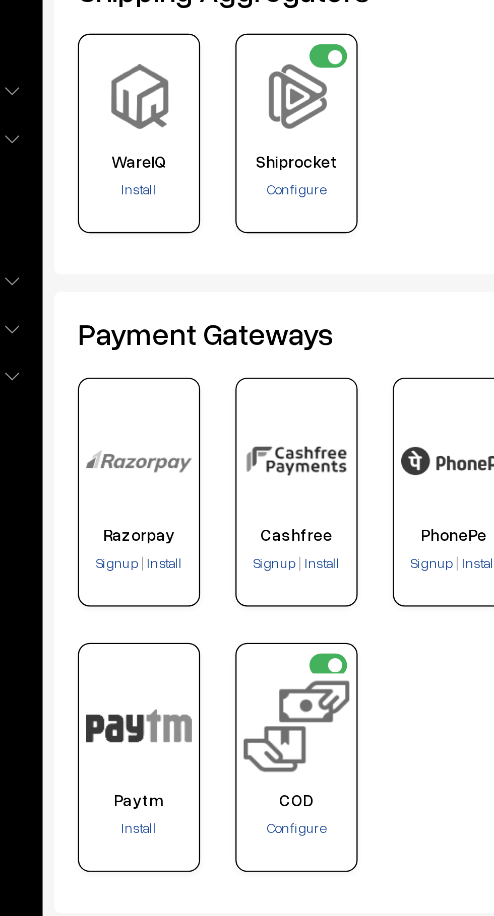
click at [243, 466] on div "COD Configure" at bounding box center [245, 426] width 52 height 98
click at [250, 459] on span "Configure" at bounding box center [245, 456] width 26 height 8
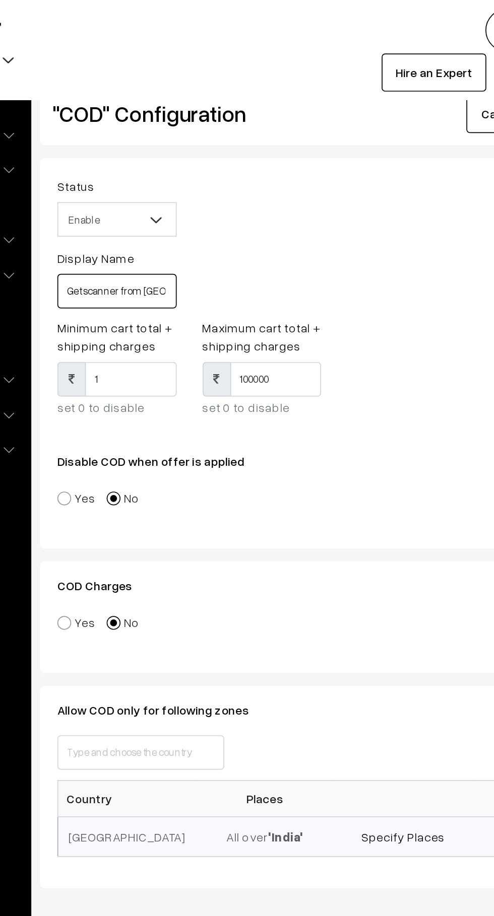
click at [206, 172] on input "Get scanner from us. Pay by self and send screenshot." at bounding box center [186, 170] width 70 height 20
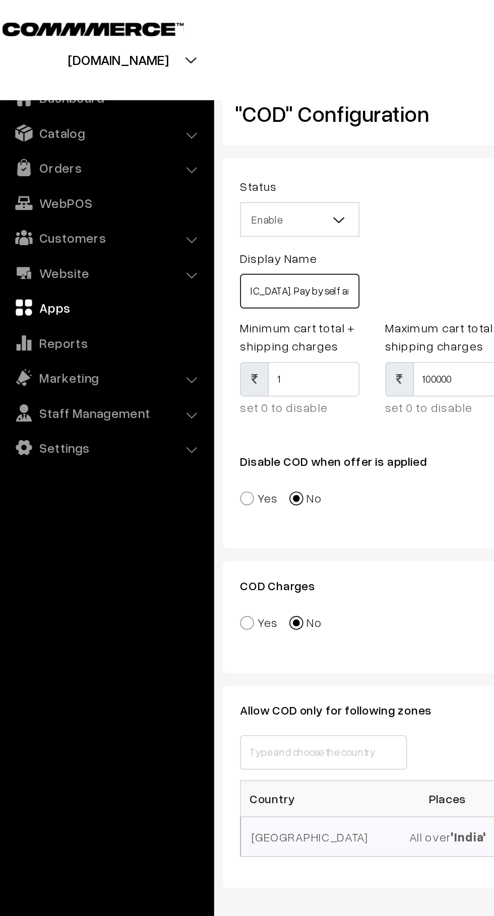
scroll to position [0, 80]
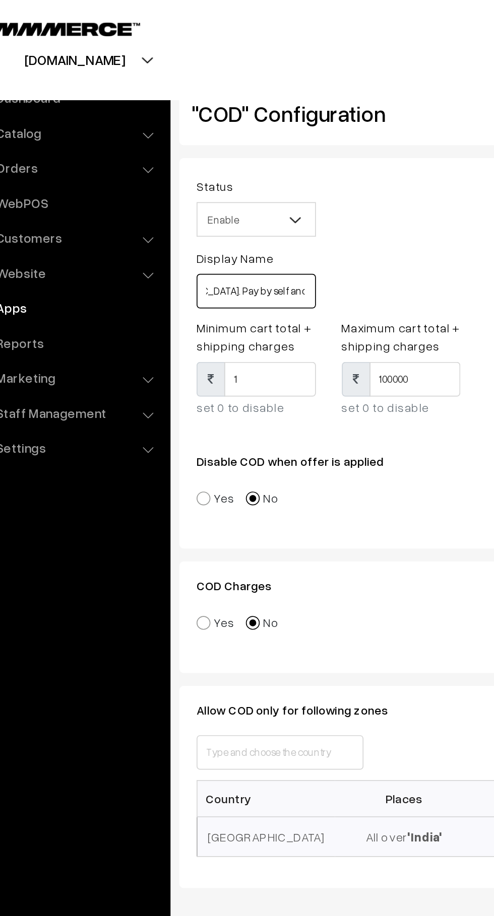
click at [213, 170] on input "Get scanner from us. Pay by self and send screenshot." at bounding box center [186, 170] width 70 height 20
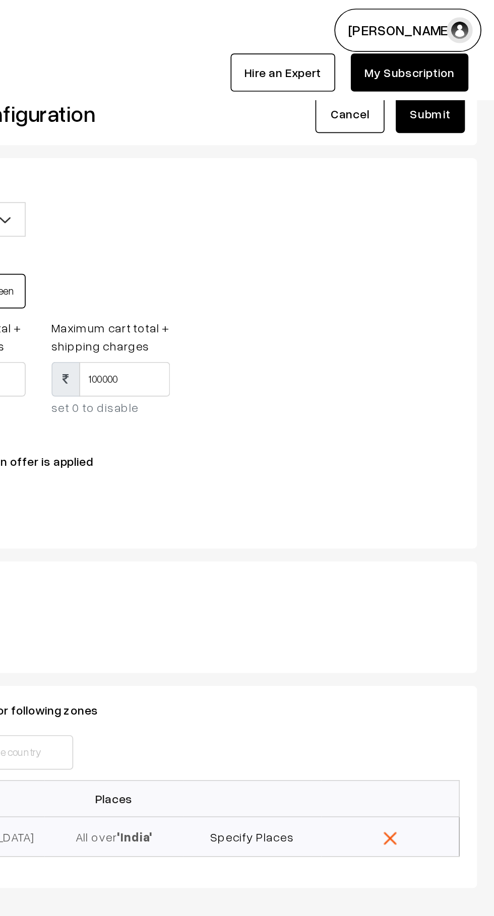
type input "Get scanner from us. Pay by self and send screenshot at WhatsApp."
click at [467, 71] on button "Submit" at bounding box center [456, 66] width 40 height 22
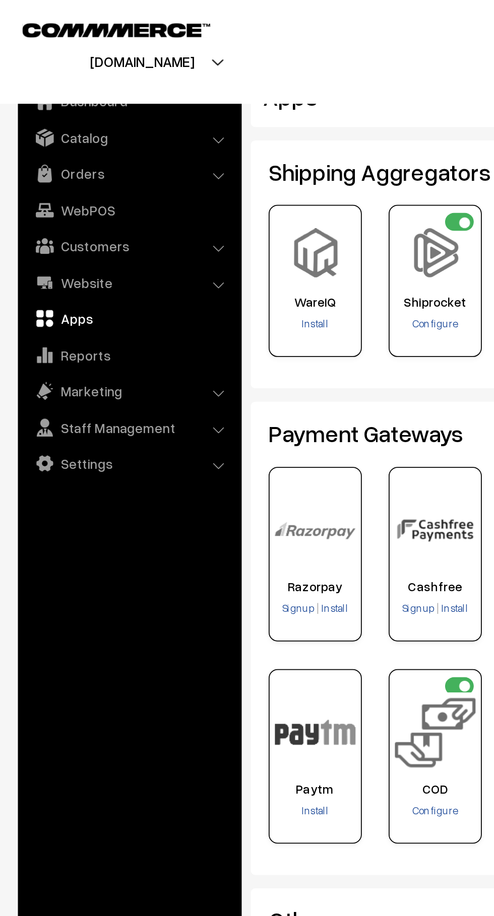
click at [123, 101] on li "Orders Orders" at bounding box center [73, 98] width 121 height 18
click at [131, 97] on link "Orders" at bounding box center [73, 98] width 120 height 18
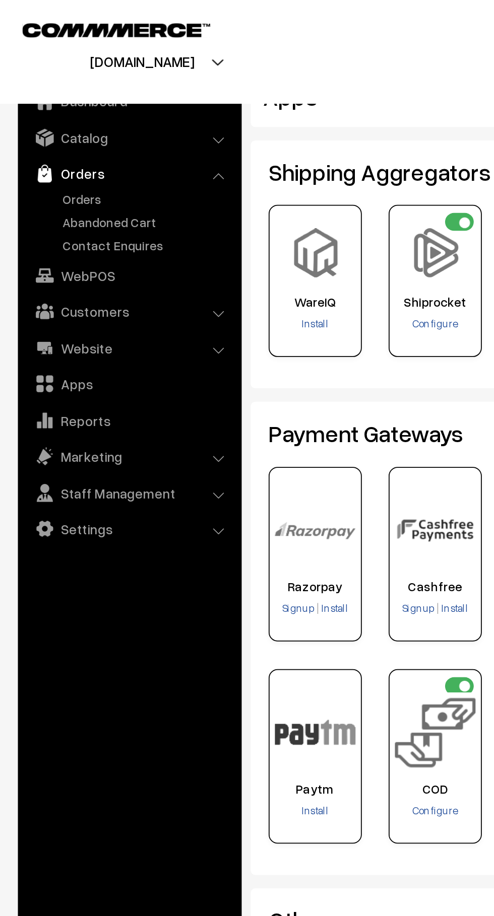
click at [86, 125] on link "Abandoned Cart" at bounding box center [83, 125] width 100 height 11
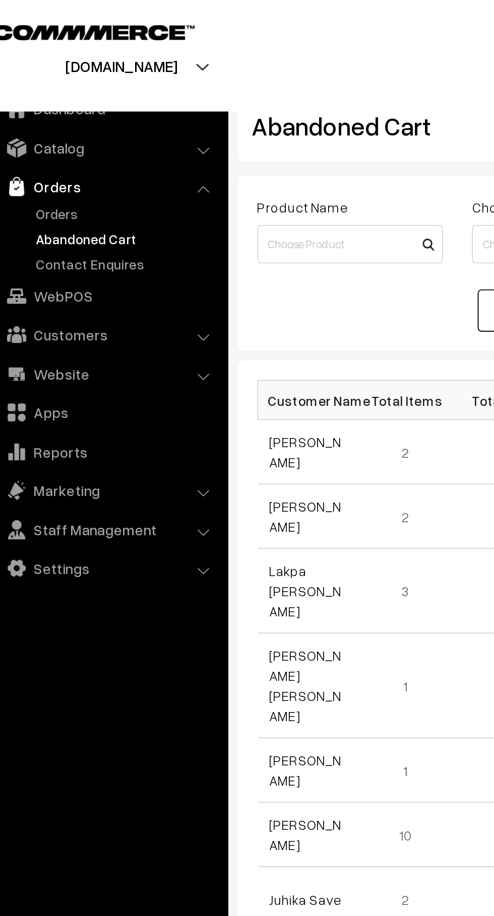
click at [55, 109] on link "Orders" at bounding box center [83, 112] width 100 height 11
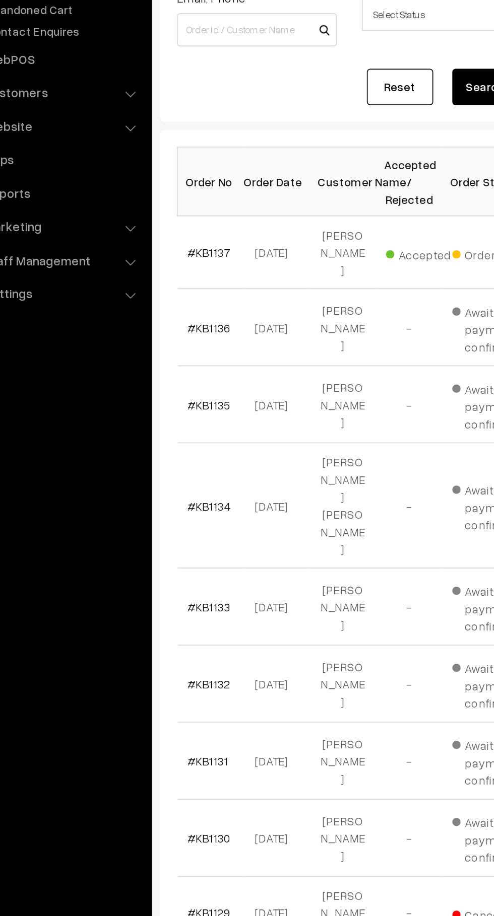
click at [177, 269] on link "#KB1137" at bounding box center [171, 273] width 26 height 9
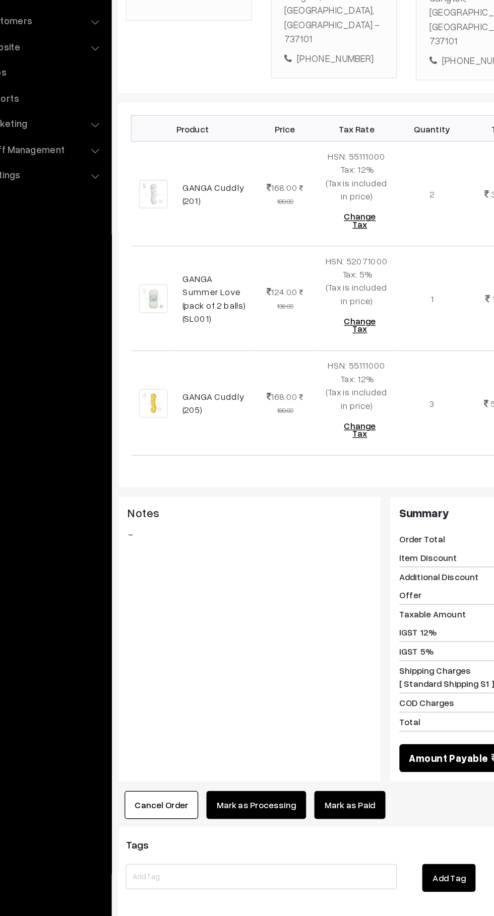
scroll to position [122, 0]
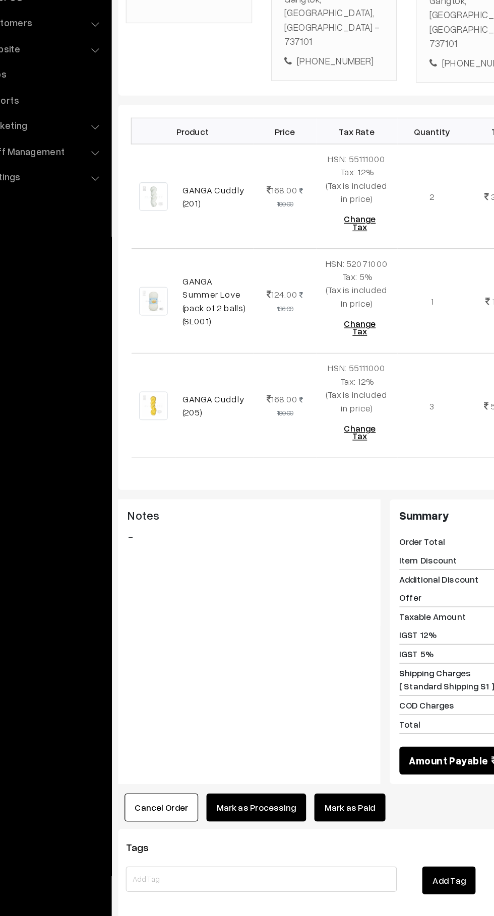
click at [192, 788] on button "Cancel Order" at bounding box center [175, 799] width 58 height 22
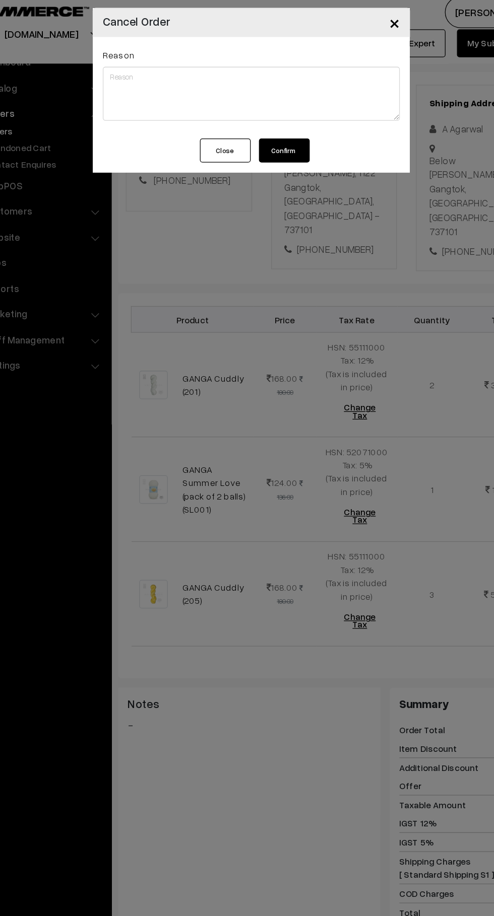
scroll to position [122, 0]
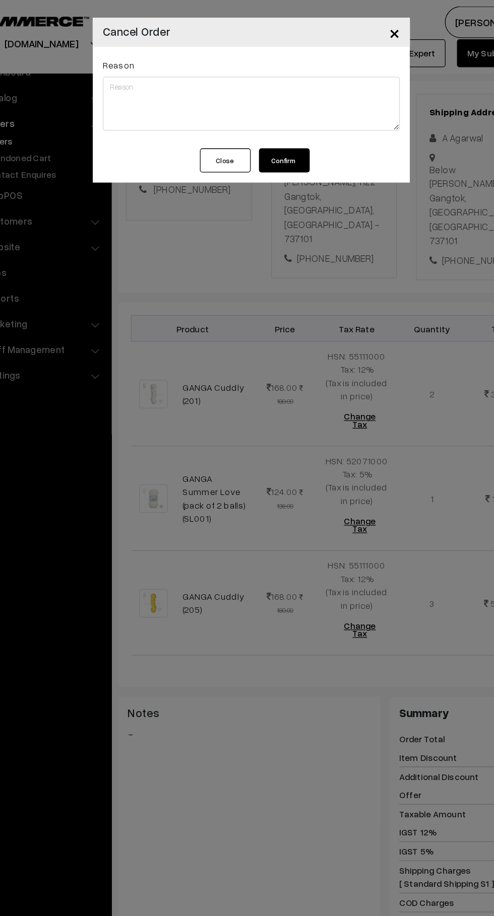
click at [289, 127] on button "Confirm" at bounding box center [273, 127] width 40 height 19
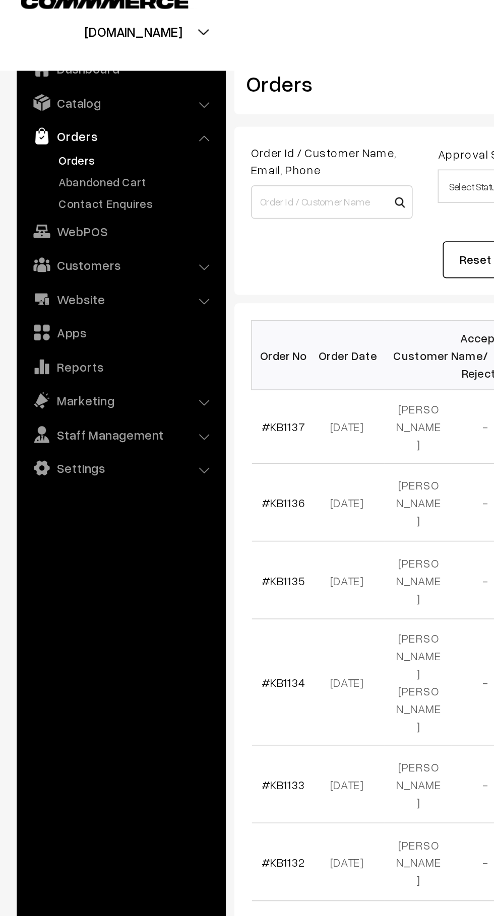
click at [86, 127] on link "Abandoned Cart" at bounding box center [83, 125] width 100 height 11
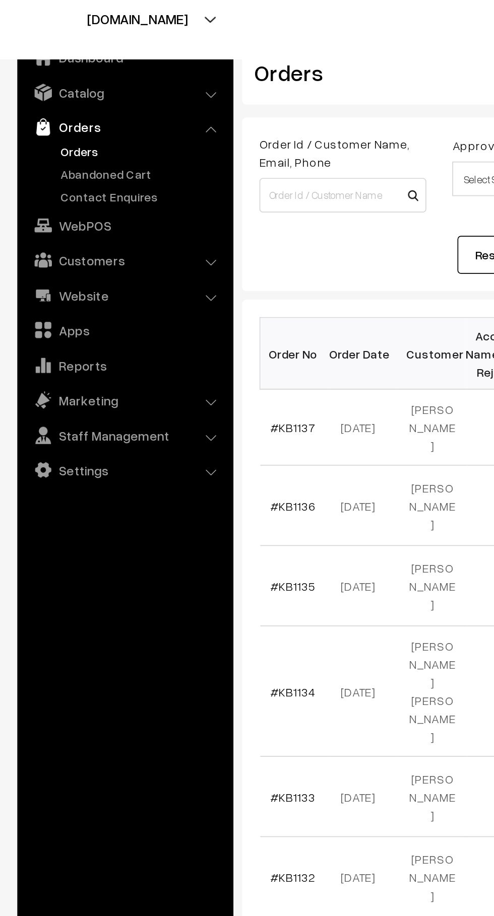
click at [88, 127] on link "Abandoned Cart" at bounding box center [83, 125] width 100 height 11
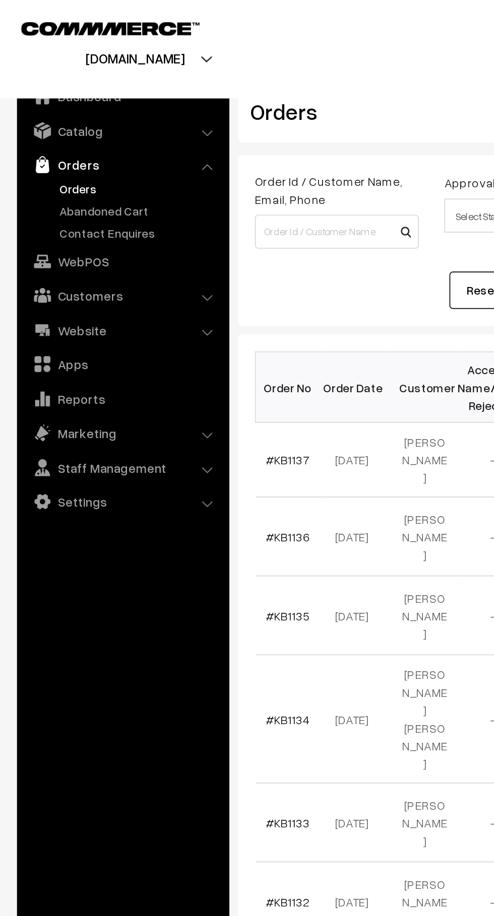
click at [92, 126] on link "Abandoned Cart" at bounding box center [83, 125] width 100 height 11
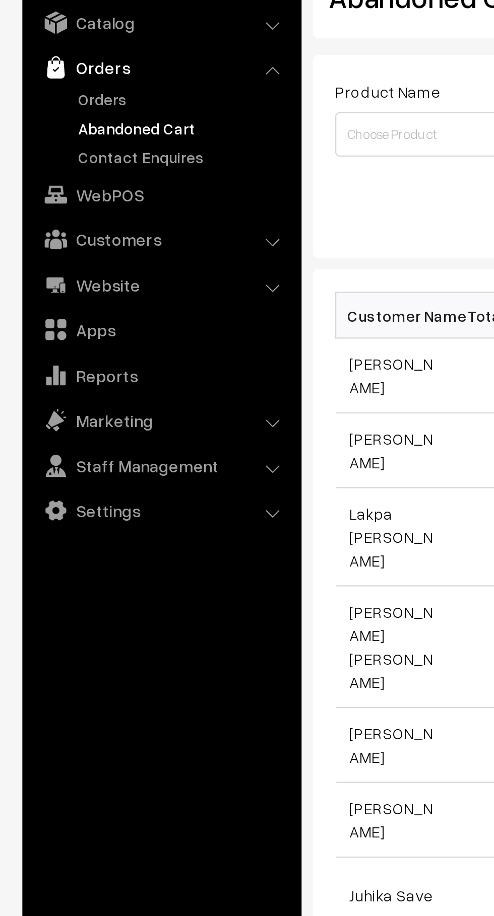
click at [52, 108] on link "Orders" at bounding box center [83, 112] width 100 height 11
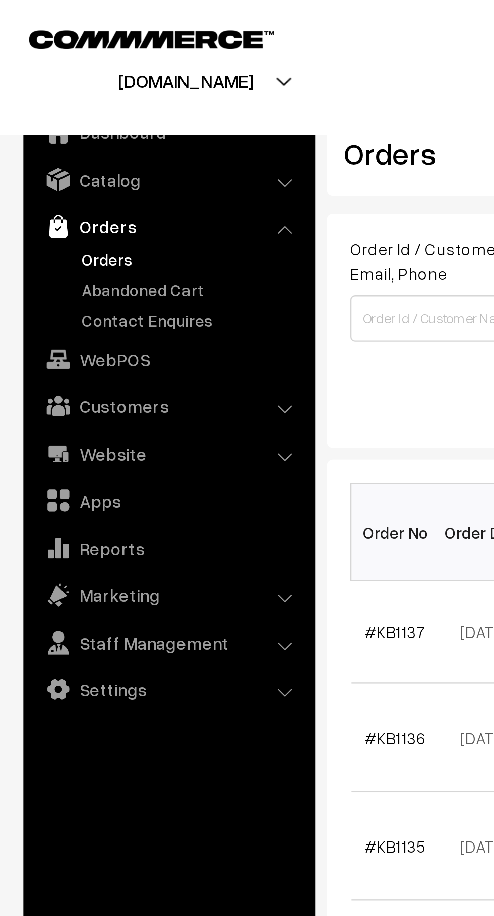
click at [83, 127] on link "Abandoned Cart" at bounding box center [83, 125] width 100 height 11
